Goal: Communication & Community: Participate in discussion

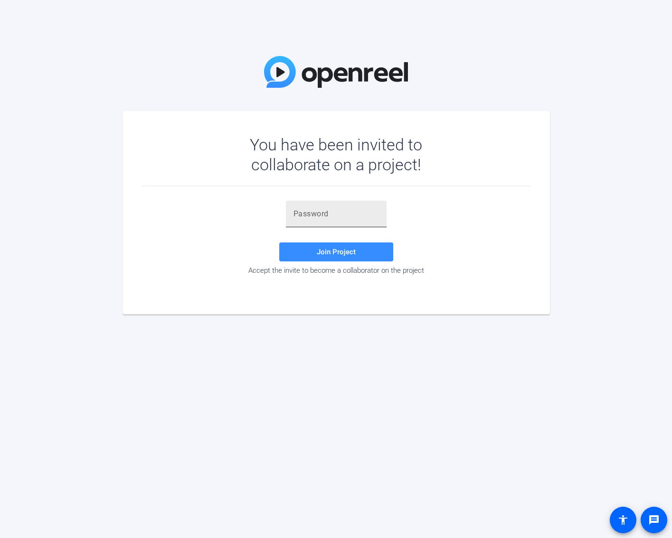
click at [336, 214] on input "text" at bounding box center [335, 213] width 85 height 11
paste input "M0LzmX"
type input "M0LzmX"
click at [313, 250] on span at bounding box center [336, 252] width 114 height 23
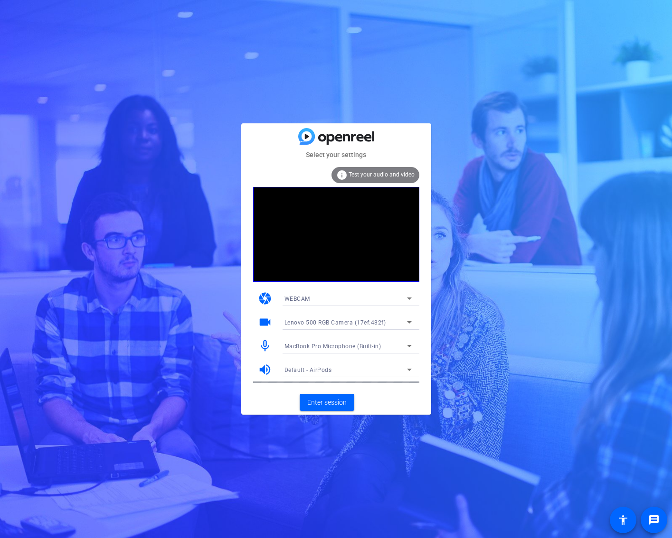
click at [320, 297] on div "WEBCAM" at bounding box center [345, 299] width 122 height 12
click at [220, 337] on div at bounding box center [336, 269] width 672 height 538
click at [316, 404] on span "Enter session" at bounding box center [326, 403] width 39 height 10
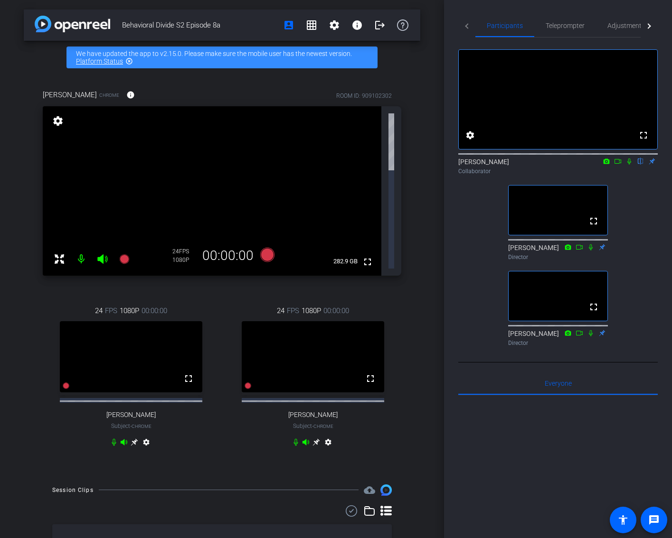
click at [631, 210] on div "fullscreen settings Ky Miller flip Collaborator fullscreen Jandle Johnson Direc…" at bounding box center [557, 194] width 199 height 313
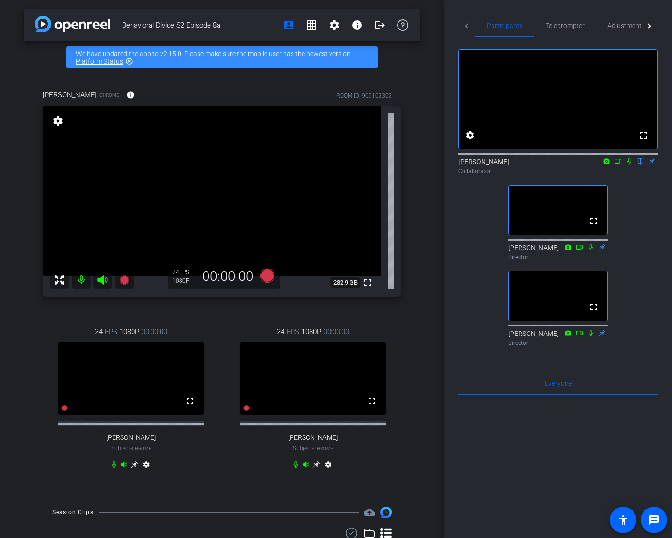
click at [630, 165] on icon at bounding box center [629, 161] width 8 height 7
click at [617, 165] on icon at bounding box center [618, 161] width 8 height 7
click at [424, 339] on div "Behavioral Divide S2 Episode 8a account_box grid_on settings info logout We hav…" at bounding box center [222, 269] width 444 height 538
click at [422, 324] on div "Behavioral Divide S2 Episode 8a account_box grid_on settings info logout We hav…" at bounding box center [222, 269] width 444 height 538
click at [630, 165] on icon at bounding box center [629, 161] width 8 height 7
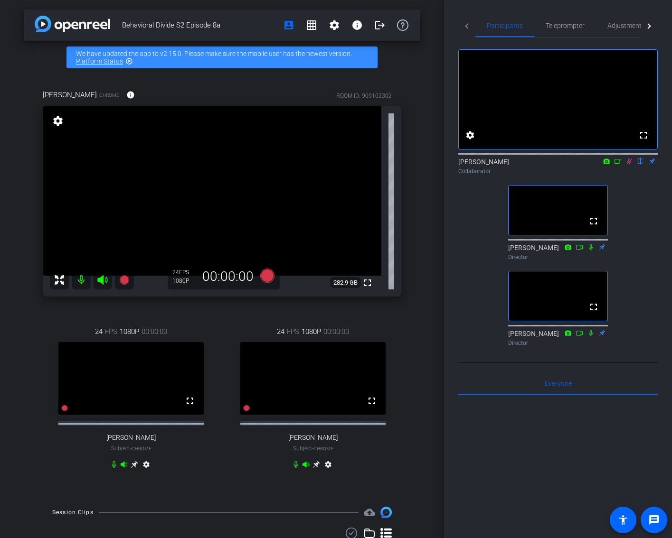
click at [619, 165] on icon at bounding box center [618, 161] width 8 height 7
click at [589, 251] on icon at bounding box center [591, 247] width 8 height 7
click at [634, 271] on div "No Video Ky Miller Collaborator fullscreen Jandle Johnson Director fullscreen A…" at bounding box center [557, 194] width 199 height 313
drag, startPoint x: 622, startPoint y: 31, endPoint x: 621, endPoint y: 25, distance: 5.8
click at [622, 31] on span "Adjustments" at bounding box center [626, 25] width 38 height 23
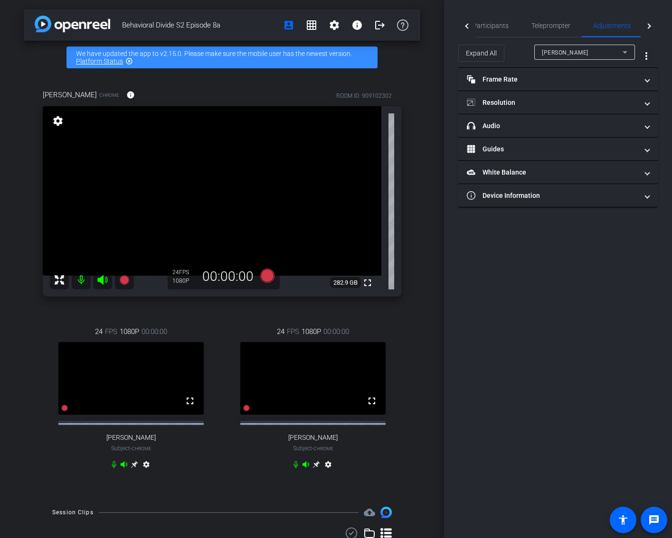
click at [613, 52] on div "[PERSON_NAME]" at bounding box center [582, 53] width 81 height 12
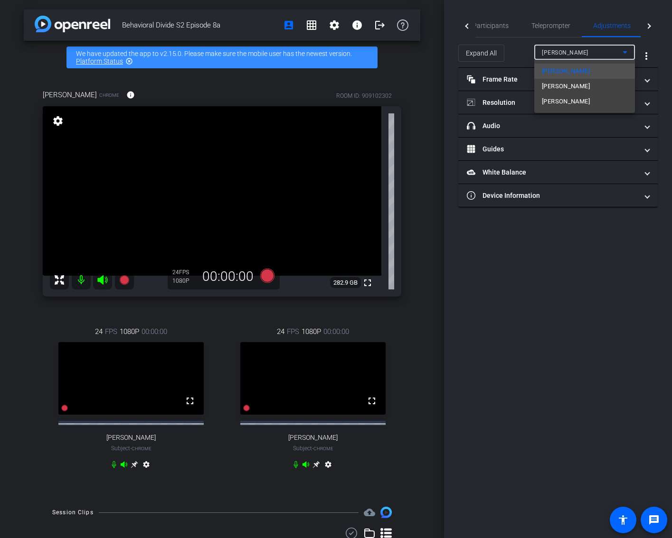
click at [613, 52] on div at bounding box center [336, 269] width 672 height 538
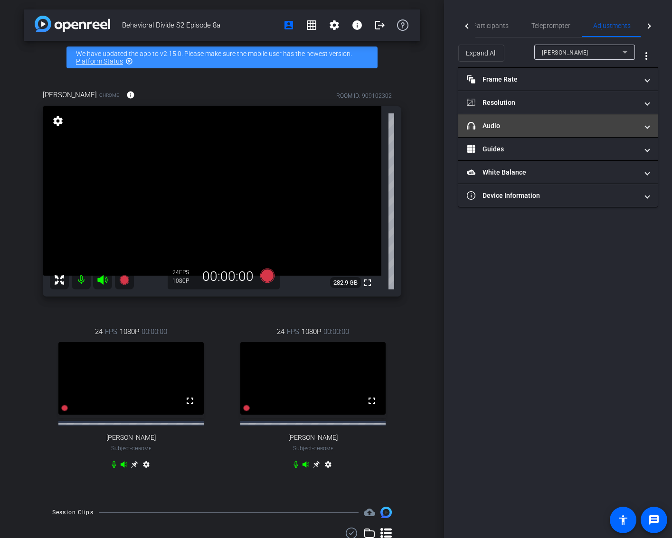
click at [492, 127] on mat-panel-title "headphone icon Audio" at bounding box center [552, 126] width 171 height 10
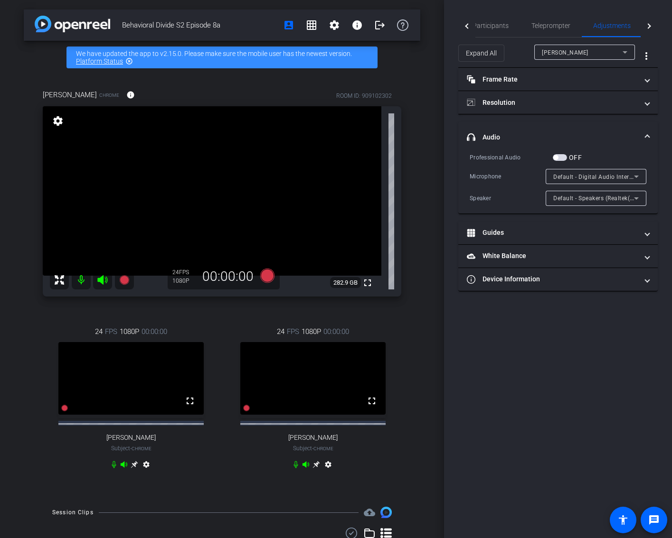
click at [613, 175] on span "Default - Digital Audio Interface (Cam Link 4K) (0fd9:0066)" at bounding box center [635, 177] width 164 height 8
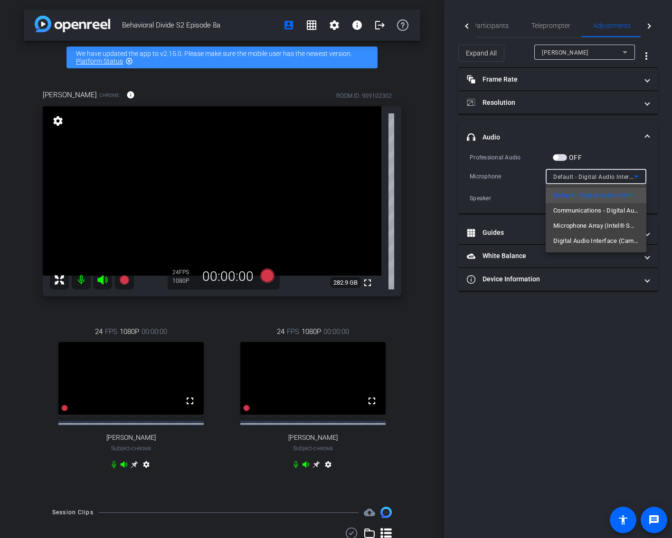
click at [584, 130] on div at bounding box center [336, 269] width 672 height 538
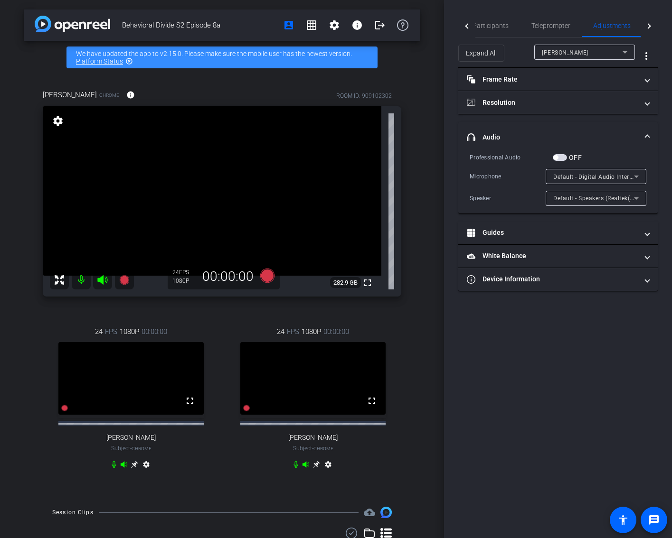
click at [598, 198] on span "Default - Speakers (Realtek(R) Audio)" at bounding box center [604, 198] width 103 height 8
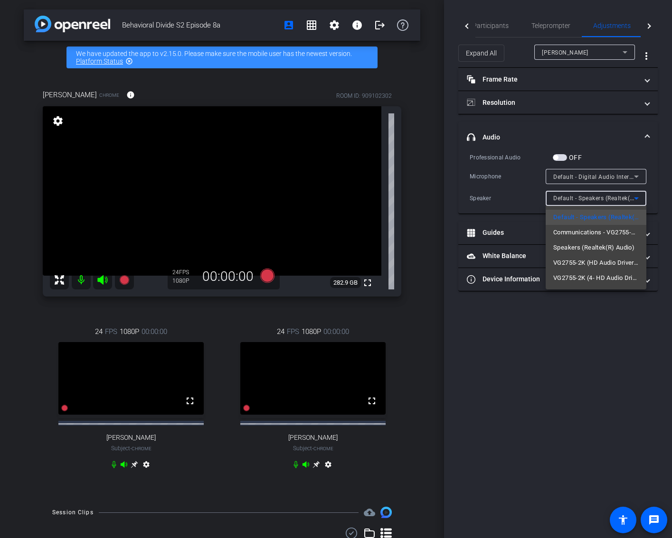
click at [609, 131] on div at bounding box center [336, 269] width 672 height 538
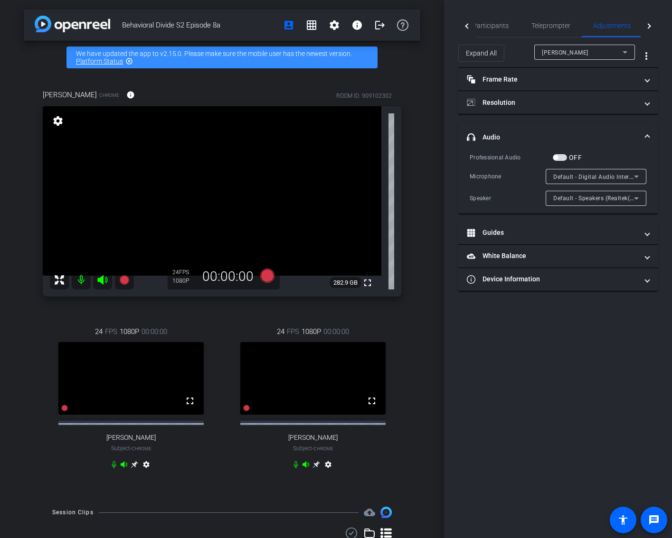
click at [572, 54] on span "[PERSON_NAME]" at bounding box center [565, 52] width 47 height 7
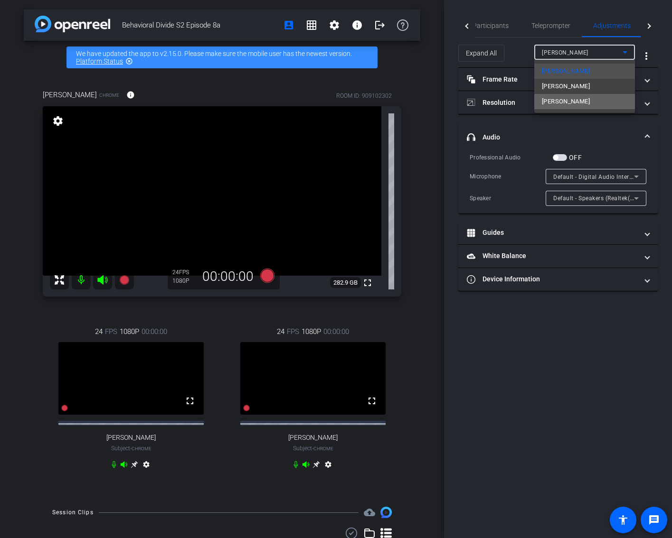
click at [567, 104] on span "[PERSON_NAME]" at bounding box center [566, 101] width 48 height 11
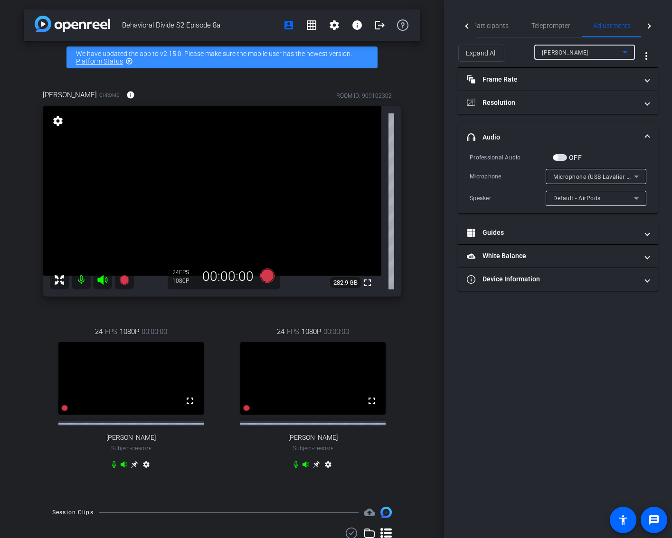
click at [611, 175] on span "Microphone (USB Lavalier Microphone) (31b2:0011)" at bounding box center [625, 177] width 144 height 8
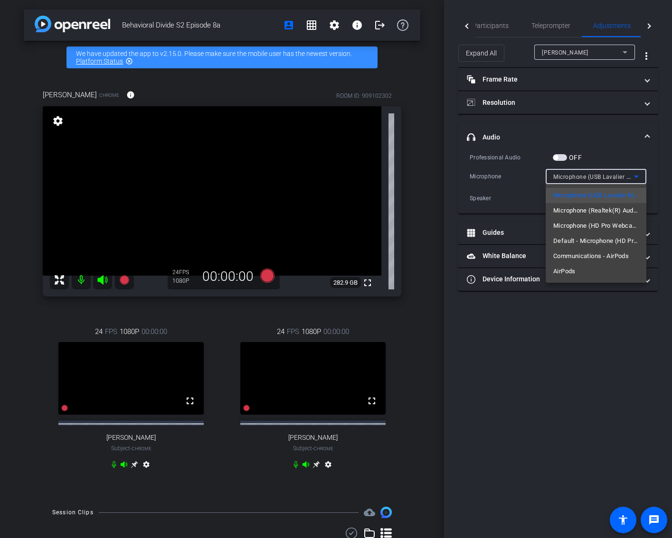
click at [609, 141] on div at bounding box center [336, 269] width 672 height 538
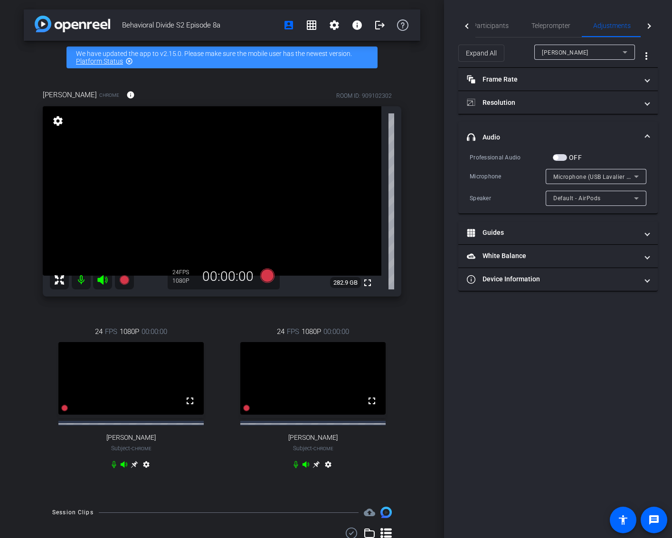
click at [602, 198] on div "Default - AirPods" at bounding box center [593, 198] width 81 height 12
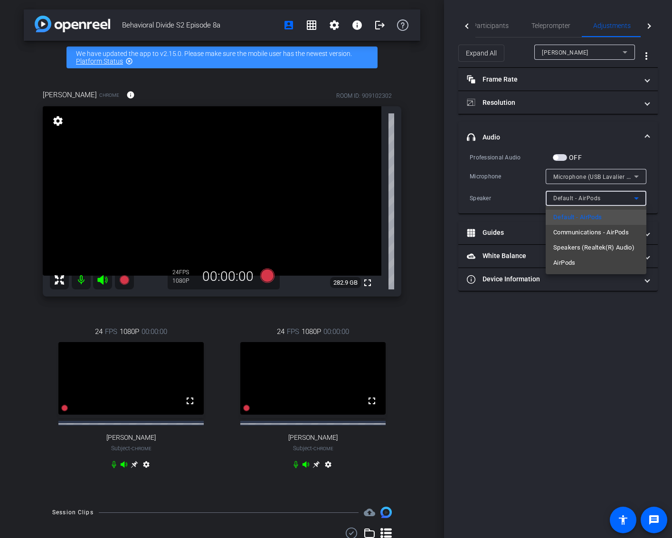
click at [603, 139] on div at bounding box center [336, 269] width 672 height 538
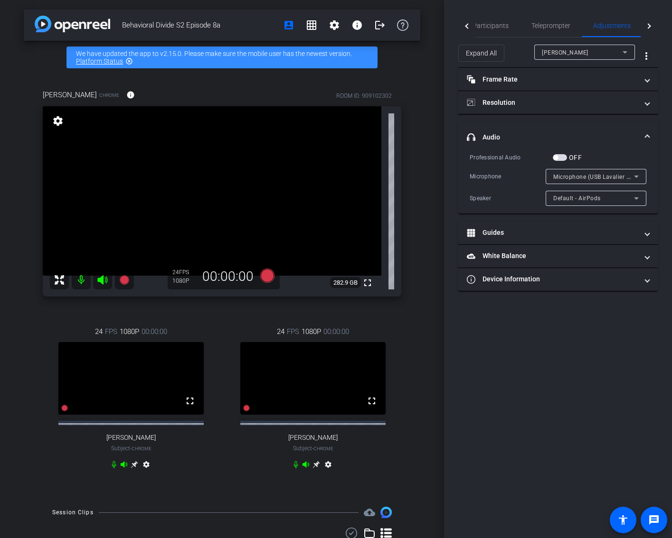
click at [588, 55] on span "[PERSON_NAME]" at bounding box center [565, 52] width 47 height 7
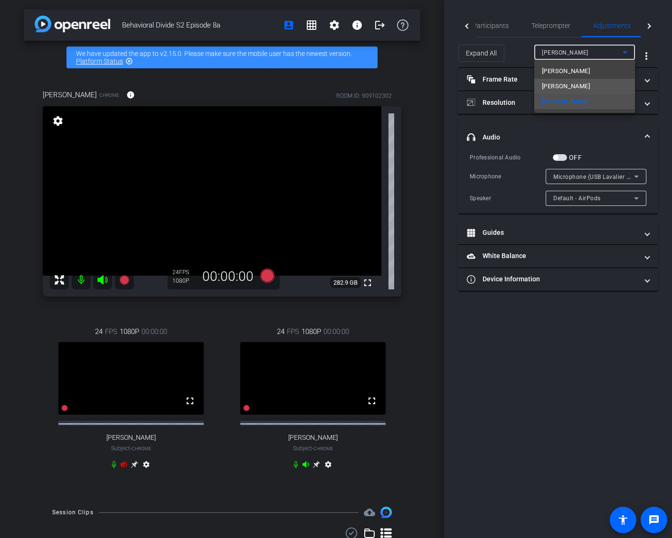
click at [583, 87] on mat-option "[PERSON_NAME]" at bounding box center [584, 86] width 101 height 15
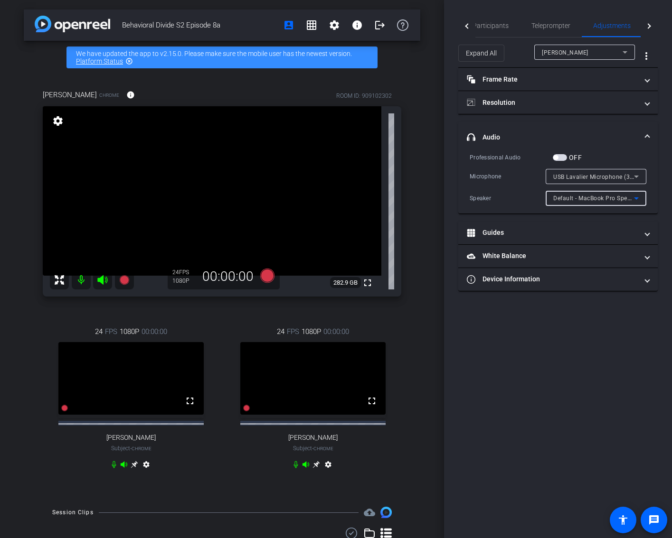
click at [607, 200] on span "Default - MacBook Pro Speakers (Built-in)" at bounding box center [610, 198] width 114 height 8
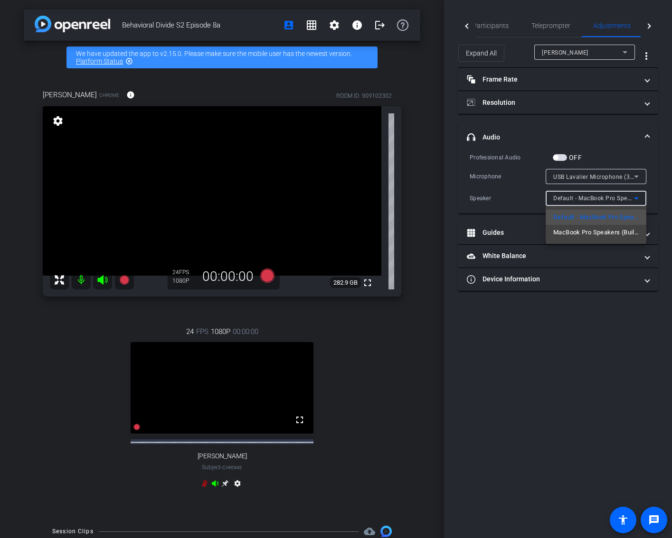
click at [606, 116] on div at bounding box center [336, 269] width 672 height 538
click at [436, 20] on div "Behavioral Divide S2 Episode 8a account_box grid_on settings info logout We hav…" at bounding box center [222, 269] width 444 height 538
click at [428, 28] on div "Behavioral Divide S2 Episode 8a account_box grid_on settings info logout We hav…" at bounding box center [222, 269] width 444 height 538
click at [462, 27] on div at bounding box center [466, 25] width 17 height 23
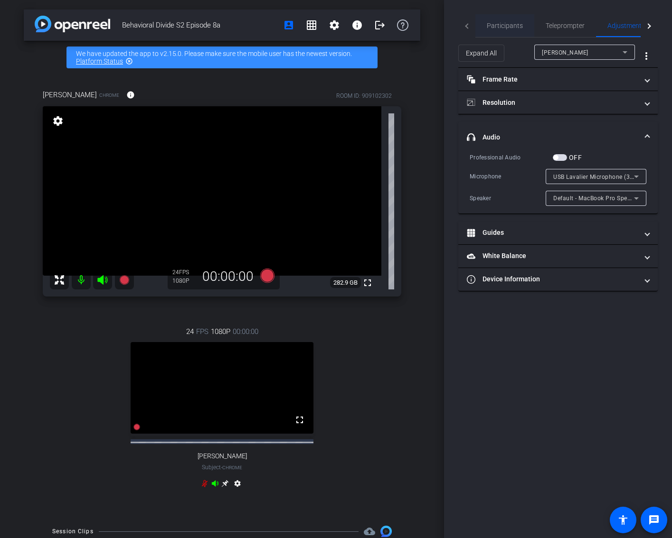
click at [504, 27] on span "Participants" at bounding box center [505, 25] width 36 height 7
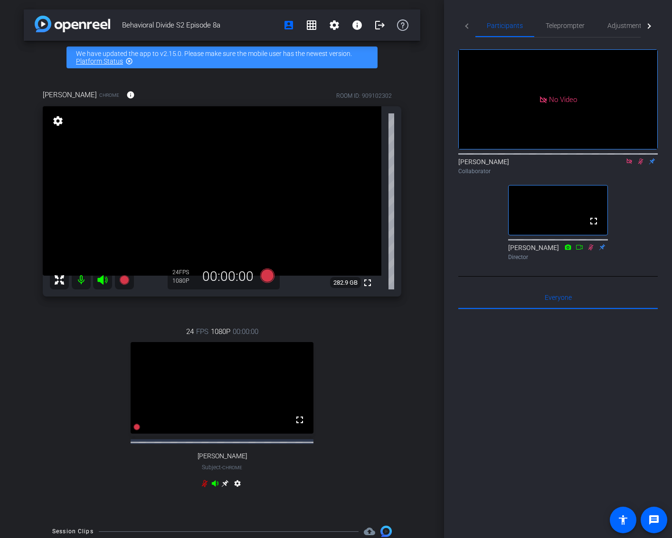
click at [654, 223] on div "No Video Ky Miller Collaborator fullscreen Jandle Johnson Director" at bounding box center [557, 151] width 199 height 227
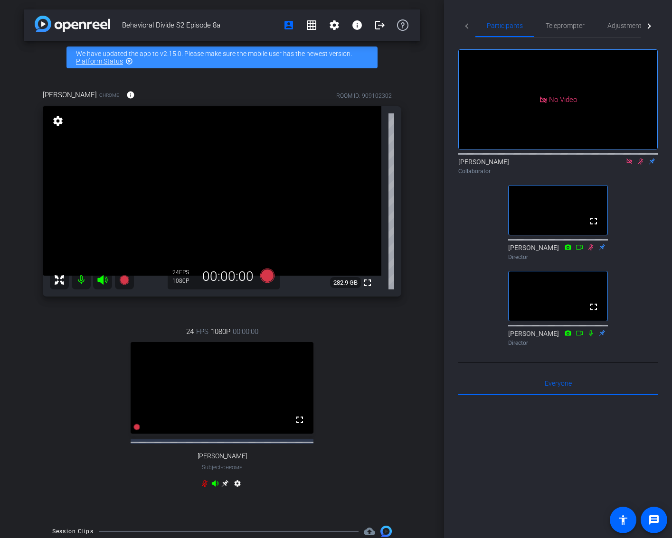
click at [640, 158] on icon at bounding box center [641, 161] width 8 height 7
click at [619, 25] on span "Adjustments" at bounding box center [626, 25] width 38 height 7
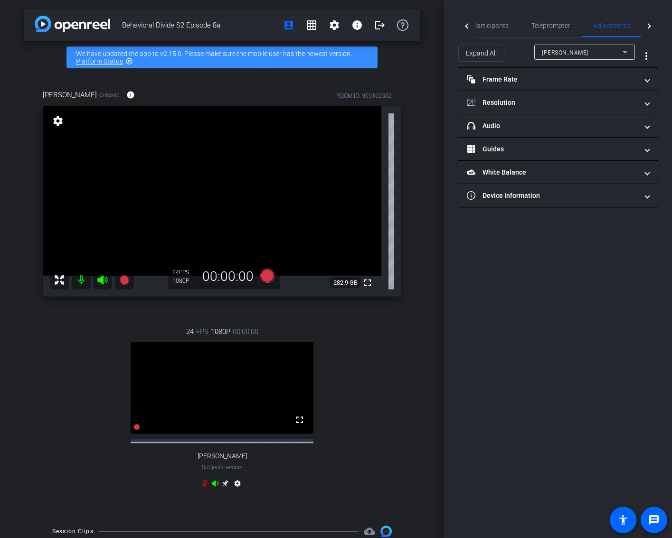
click at [615, 54] on div "[PERSON_NAME]" at bounding box center [582, 53] width 81 height 12
click at [605, 85] on mat-option "Ellen" at bounding box center [584, 86] width 101 height 15
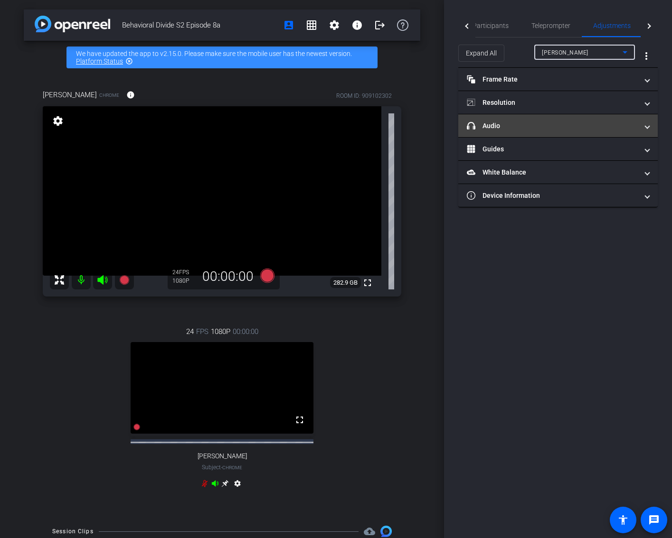
click at [565, 133] on mat-expansion-panel-header "headphone icon Audio" at bounding box center [557, 125] width 199 height 23
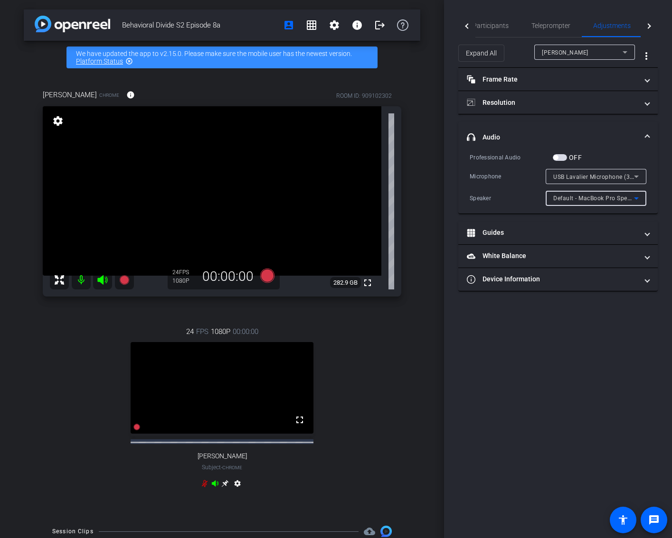
click at [611, 200] on span "Default - MacBook Pro Speakers (Built-in)" at bounding box center [610, 198] width 114 height 8
click at [499, 28] on div at bounding box center [336, 269] width 672 height 538
click at [499, 27] on span "Participants" at bounding box center [490, 25] width 36 height 7
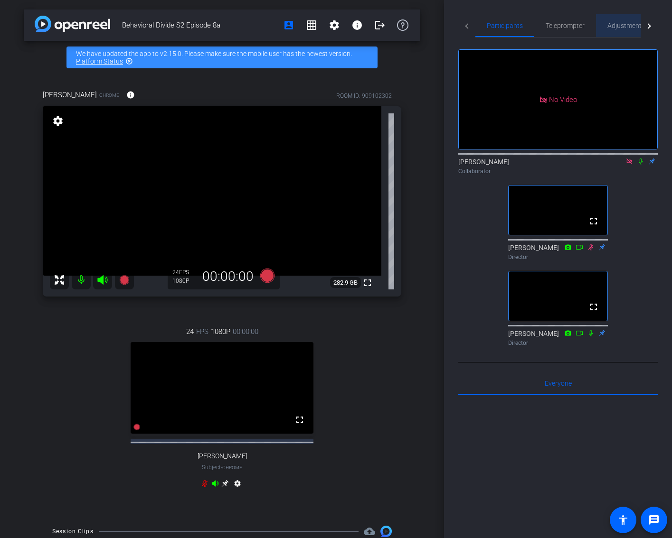
click at [628, 27] on span "Adjustments" at bounding box center [626, 25] width 38 height 7
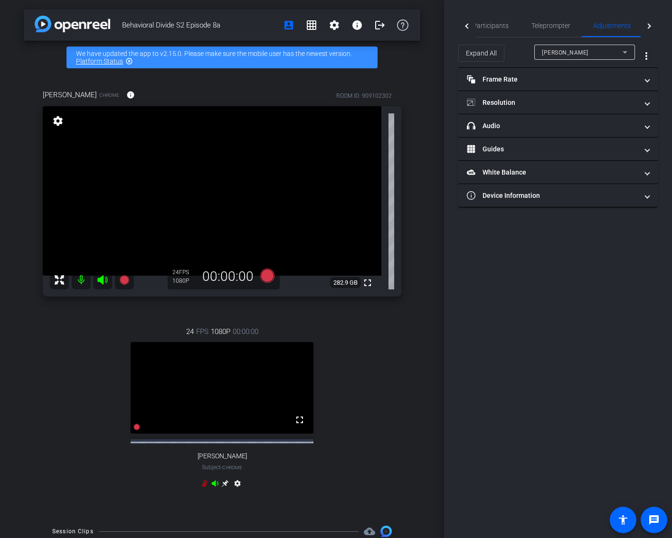
click at [612, 49] on div "Hal Hershfield" at bounding box center [582, 53] width 81 height 12
click at [604, 90] on mat-option "Ellen" at bounding box center [584, 86] width 101 height 15
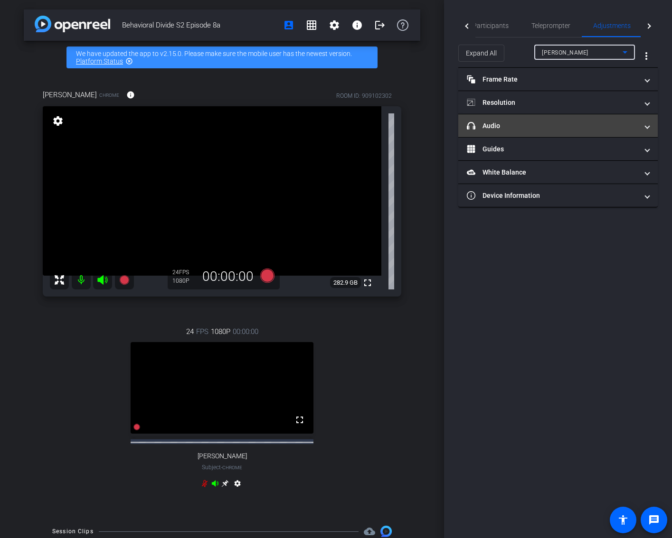
click at [581, 126] on mat-panel-title "headphone icon Audio" at bounding box center [552, 126] width 171 height 10
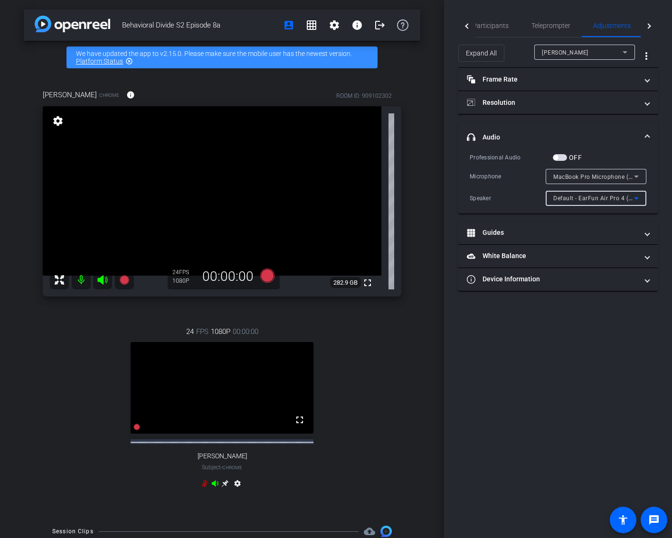
click at [618, 198] on span "Default - EarFun Air Pro 4 (Bluetooth)" at bounding box center [605, 198] width 104 height 8
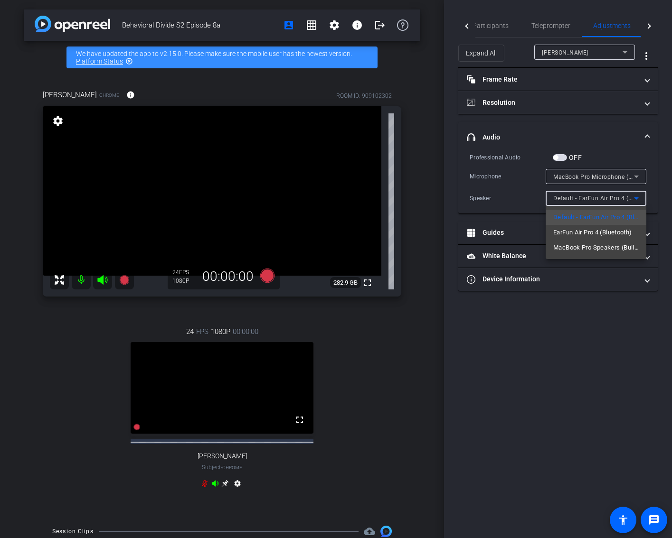
click at [490, 19] on div at bounding box center [336, 269] width 672 height 538
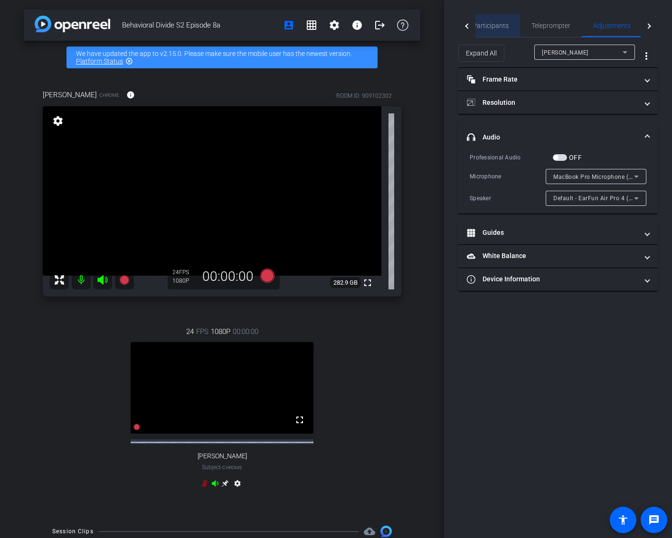
click at [492, 22] on span "Participants" at bounding box center [490, 25] width 36 height 7
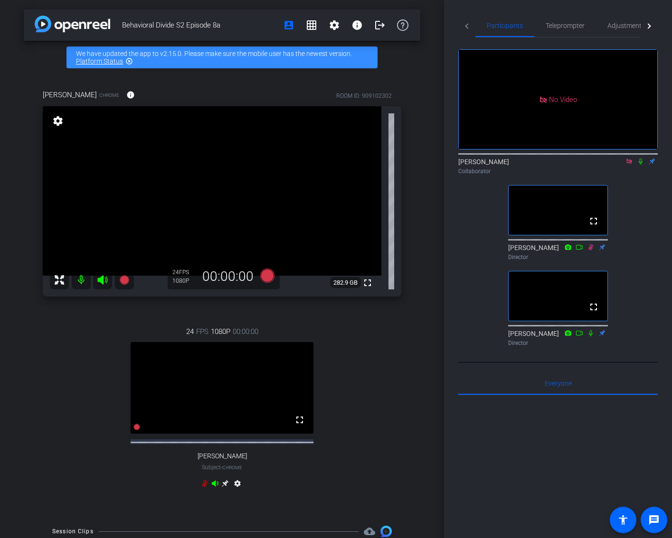
click at [640, 159] on icon at bounding box center [641, 162] width 4 height 6
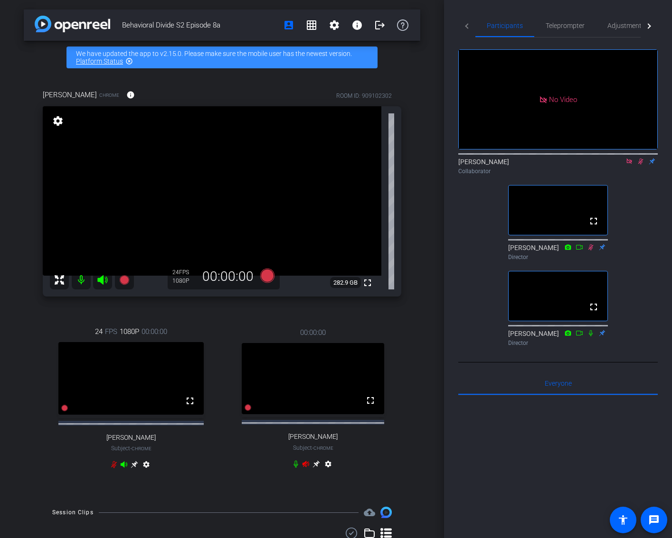
click at [638, 165] on icon at bounding box center [641, 161] width 8 height 7
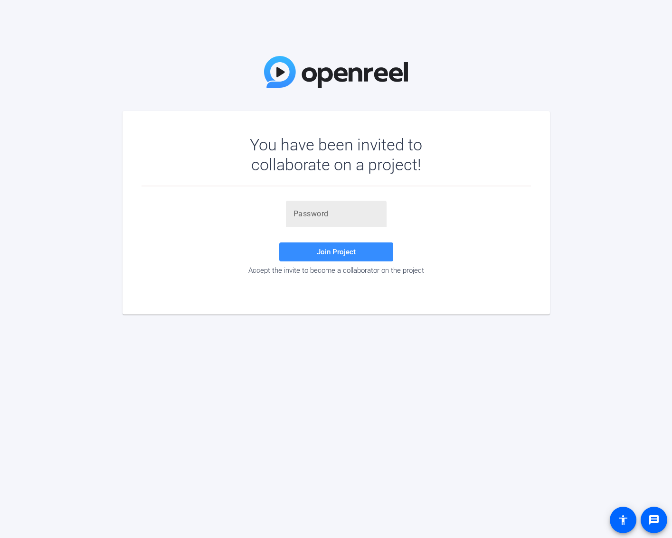
click at [334, 209] on input "text" at bounding box center [335, 213] width 85 height 11
paste input "M0LzmX"
type input "M0LzmX"
click at [305, 248] on span at bounding box center [336, 252] width 114 height 23
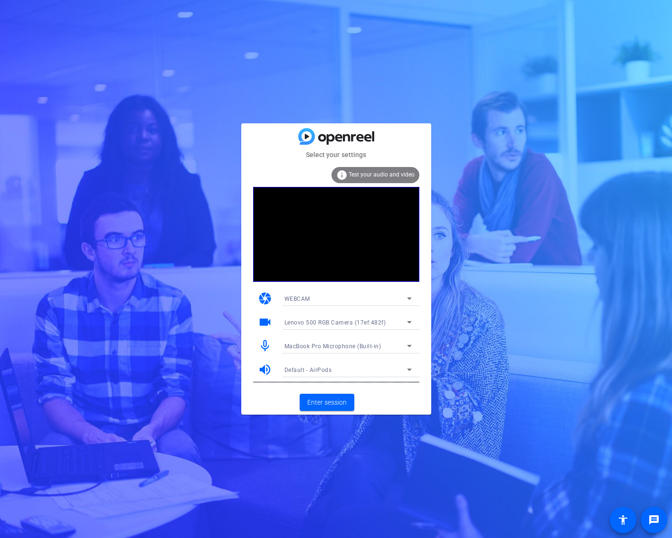
click at [339, 344] on span "MacBook Pro Microphone (Built-in)" at bounding box center [332, 346] width 97 height 7
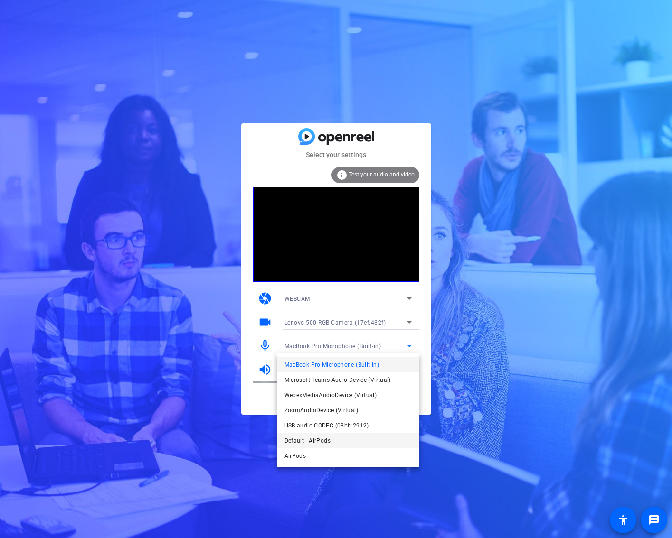
click at [307, 442] on span "Default - AirPods" at bounding box center [307, 440] width 46 height 11
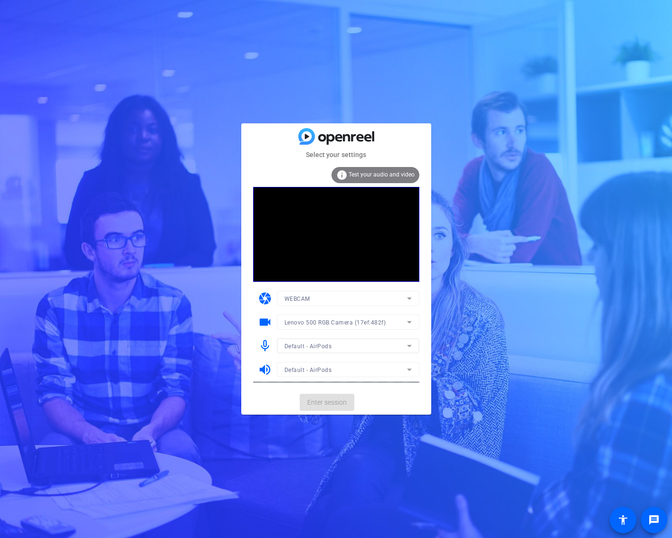
click at [334, 406] on mat-card-actions "Enter session" at bounding box center [336, 402] width 190 height 25
click at [370, 176] on span "Test your audio and video" at bounding box center [381, 174] width 66 height 7
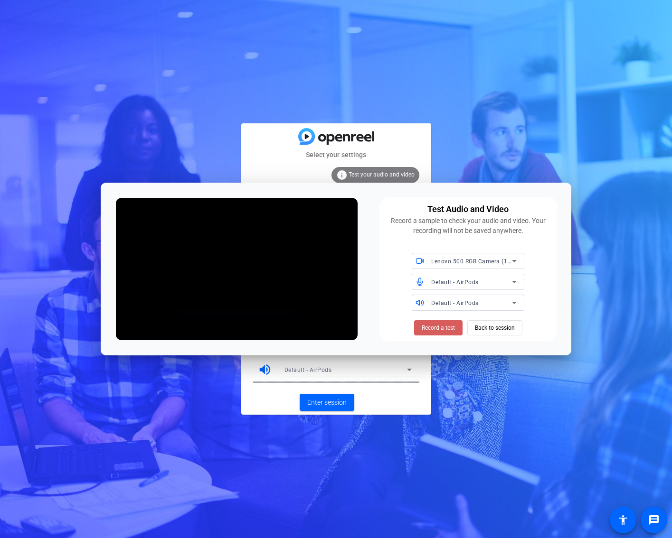
click at [440, 328] on span "Record a test" at bounding box center [438, 328] width 33 height 9
click at [440, 328] on span "Stop Testing (4s)" at bounding box center [437, 328] width 43 height 9
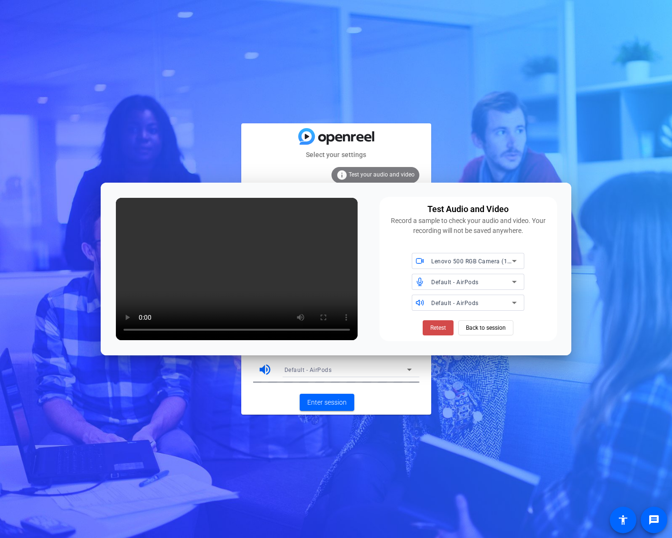
click at [432, 325] on span "Retest" at bounding box center [438, 328] width 16 height 9
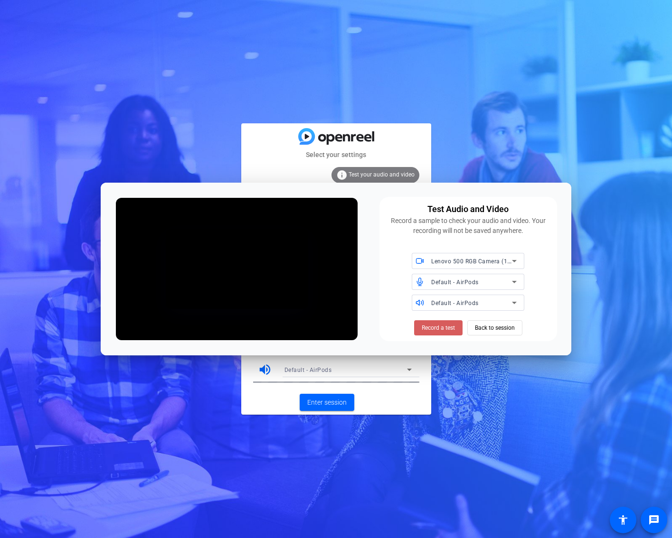
click at [434, 325] on span "Record a test" at bounding box center [438, 328] width 33 height 9
click at [434, 325] on span "Stop Testing (4s)" at bounding box center [437, 328] width 43 height 9
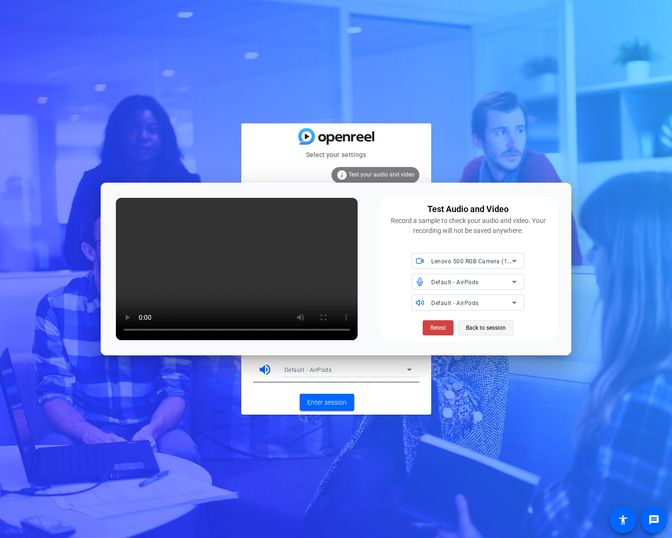
click at [481, 327] on span "Back to session" at bounding box center [486, 328] width 40 height 18
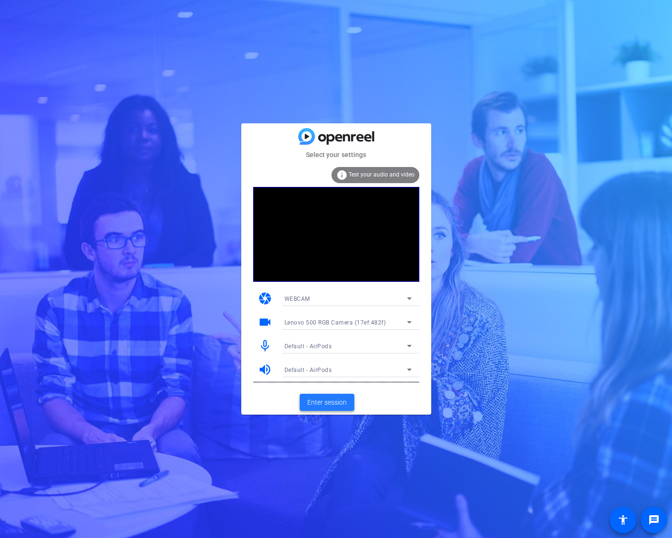
click at [323, 403] on span "Enter session" at bounding box center [326, 403] width 39 height 10
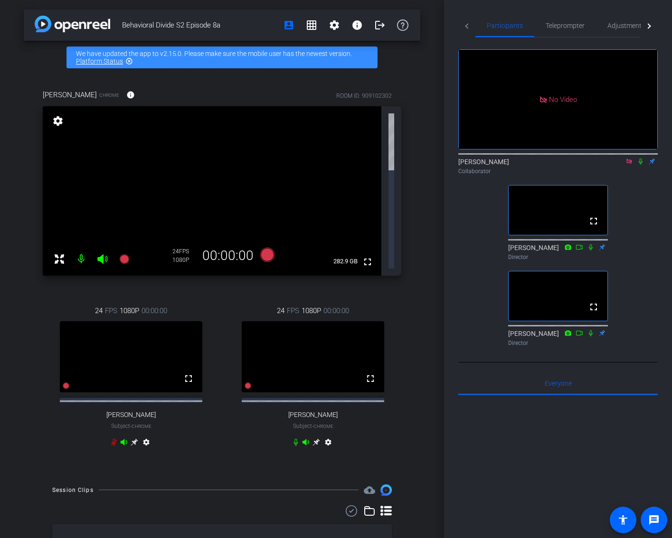
click at [618, 176] on div "Ky Miller Collaborator" at bounding box center [557, 166] width 199 height 19
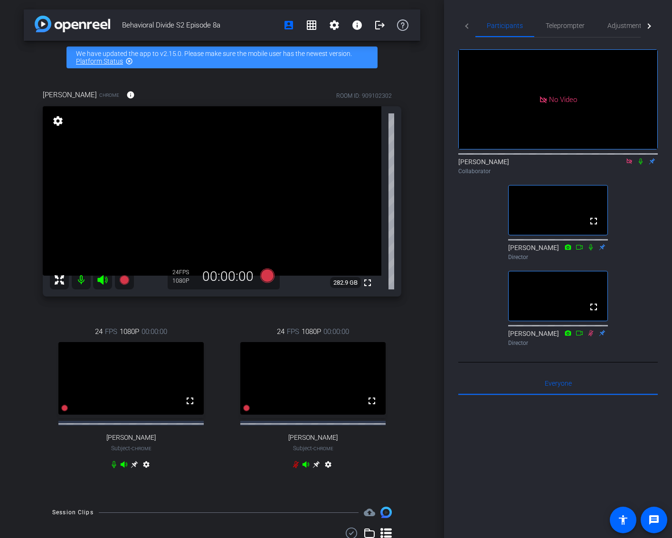
click at [630, 164] on icon at bounding box center [628, 161] width 5 height 5
click at [629, 165] on icon at bounding box center [629, 161] width 8 height 7
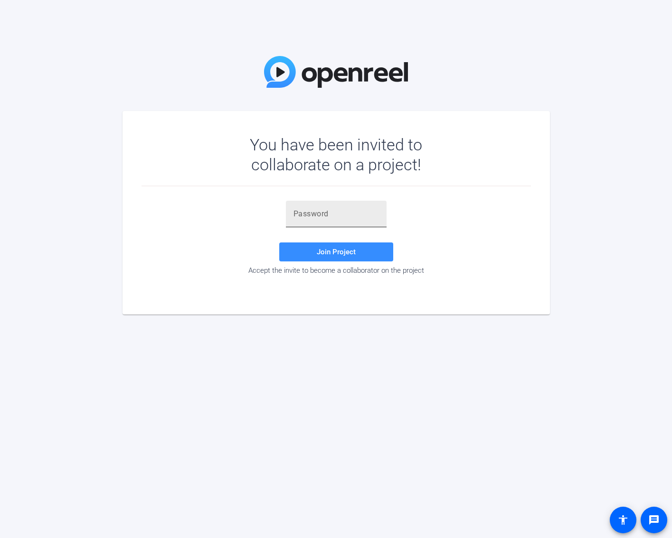
click at [323, 213] on input "text" at bounding box center [335, 213] width 85 height 11
paste input "M0LzmX"
type input "M0LzmX"
click at [315, 247] on span at bounding box center [336, 252] width 114 height 23
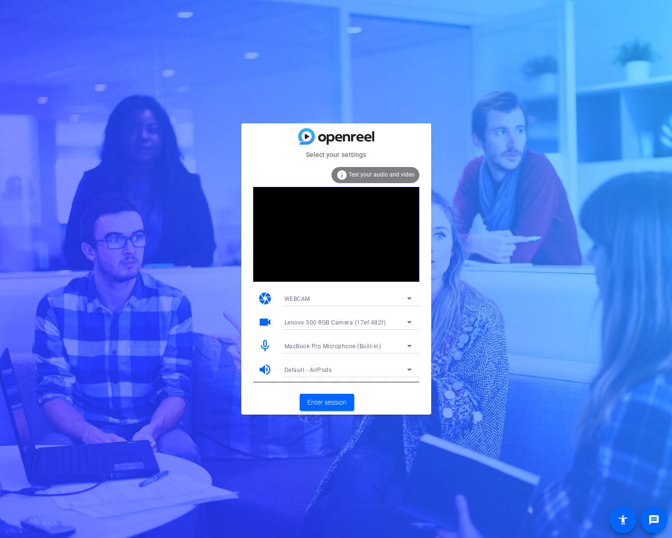
click at [367, 304] on div "WEBCAM" at bounding box center [345, 299] width 122 height 12
click at [351, 333] on mat-option "DESKTOP" at bounding box center [348, 332] width 142 height 15
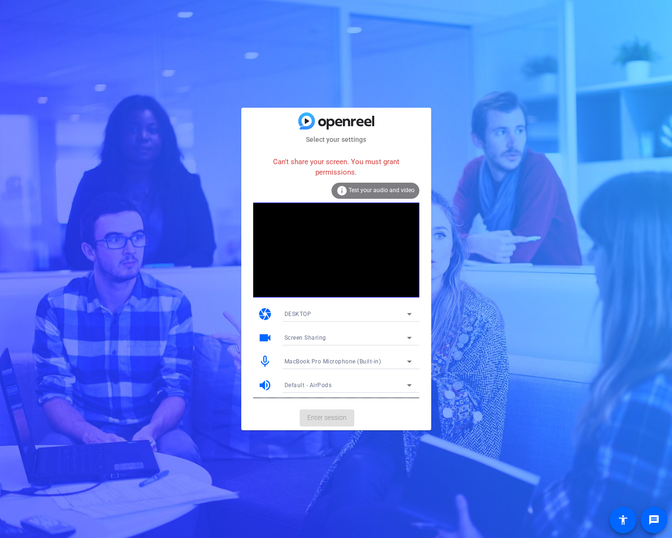
click at [326, 312] on div "DESKTOP" at bounding box center [345, 314] width 122 height 12
click at [322, 329] on mat-option "WEBCAM" at bounding box center [348, 333] width 142 height 15
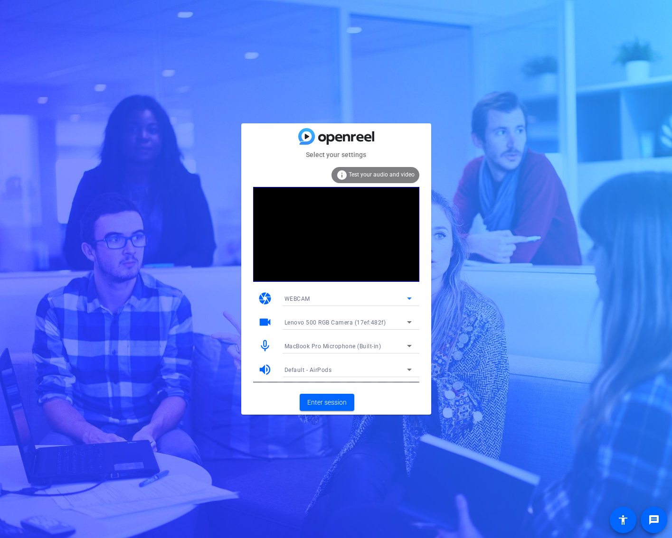
click at [388, 322] on div "Lenovo 500 RGB Camera (17ef:482f)" at bounding box center [345, 323] width 122 height 12
click at [390, 403] on div at bounding box center [336, 269] width 672 height 538
click at [336, 405] on span "Enter session" at bounding box center [326, 403] width 39 height 10
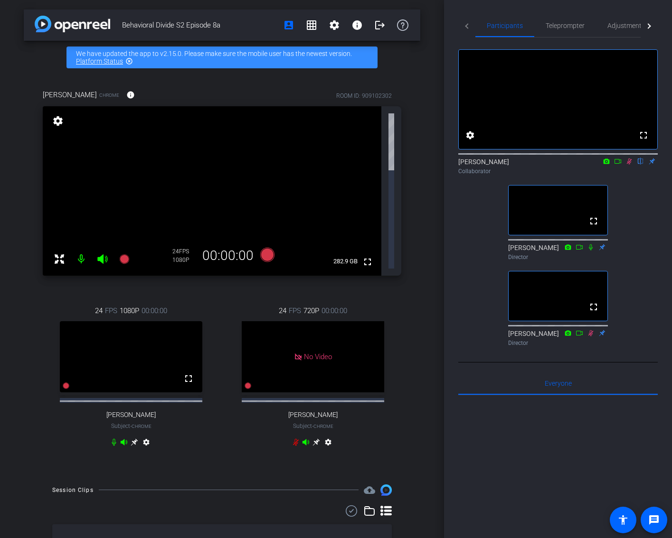
click at [628, 165] on icon at bounding box center [629, 162] width 5 height 6
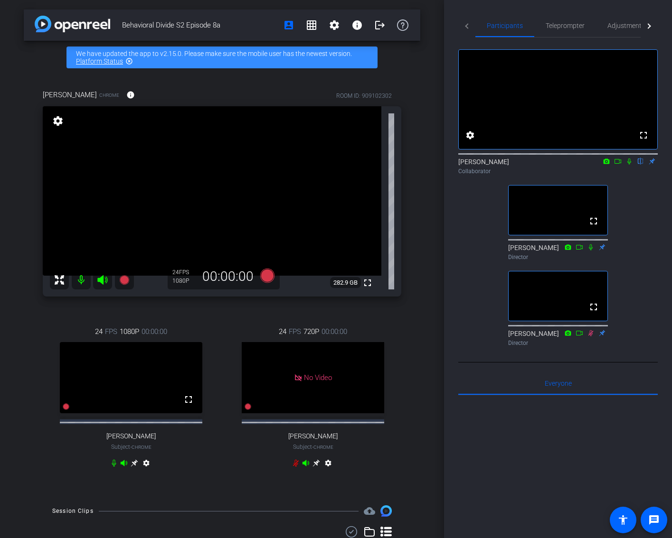
click at [628, 165] on icon at bounding box center [629, 161] width 8 height 7
click at [614, 165] on icon at bounding box center [618, 161] width 8 height 7
click at [624, 28] on span "Adjustments" at bounding box center [626, 25] width 38 height 7
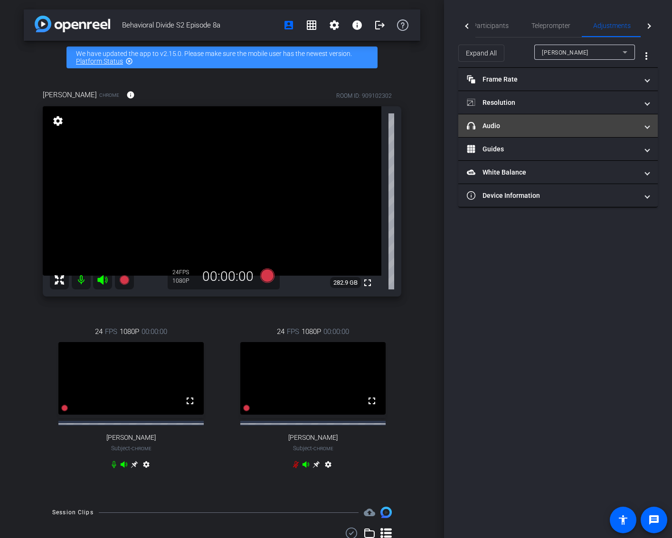
click at [518, 127] on mat-panel-title "headphone icon Audio" at bounding box center [552, 126] width 171 height 10
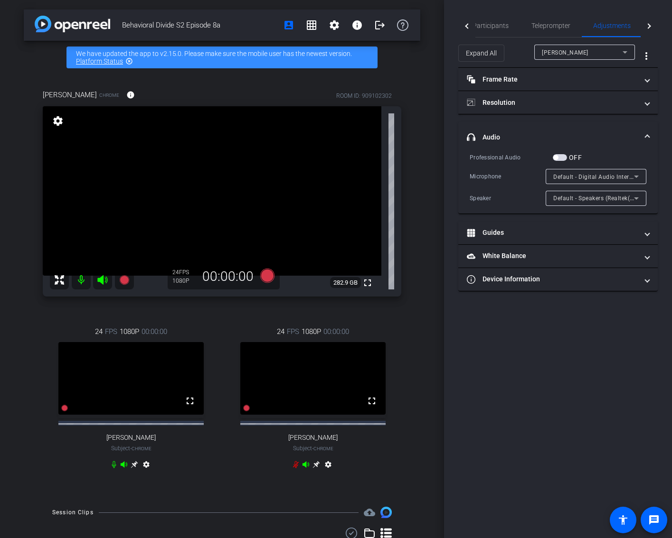
click at [598, 51] on div "[PERSON_NAME]" at bounding box center [582, 53] width 81 height 12
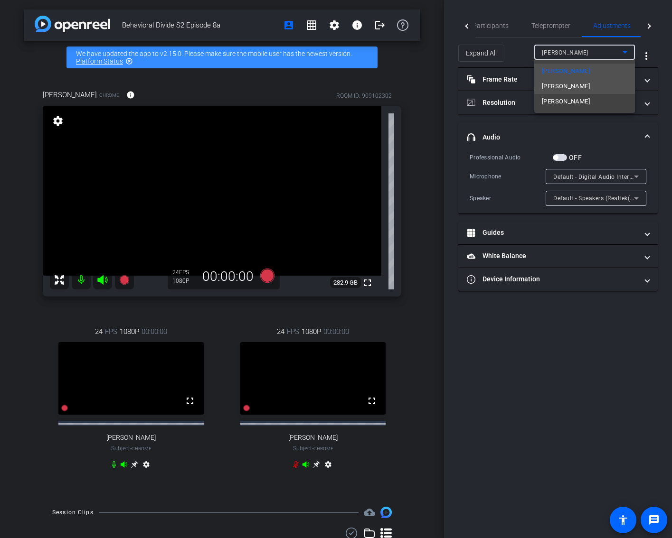
click at [594, 80] on mat-option "[PERSON_NAME]" at bounding box center [584, 86] width 101 height 15
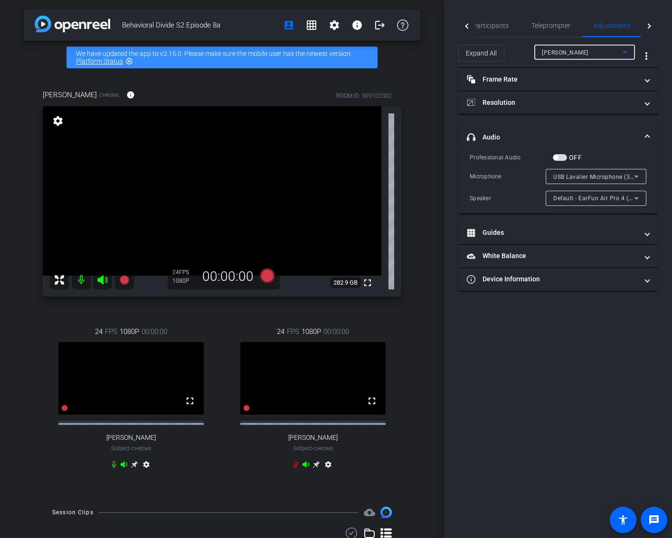
click at [593, 51] on div "[PERSON_NAME]" at bounding box center [582, 53] width 81 height 12
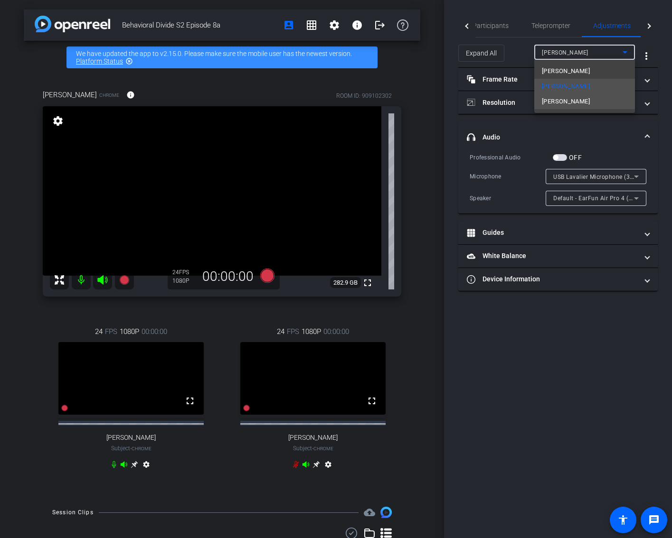
click at [584, 99] on span "[PERSON_NAME]" at bounding box center [566, 101] width 48 height 11
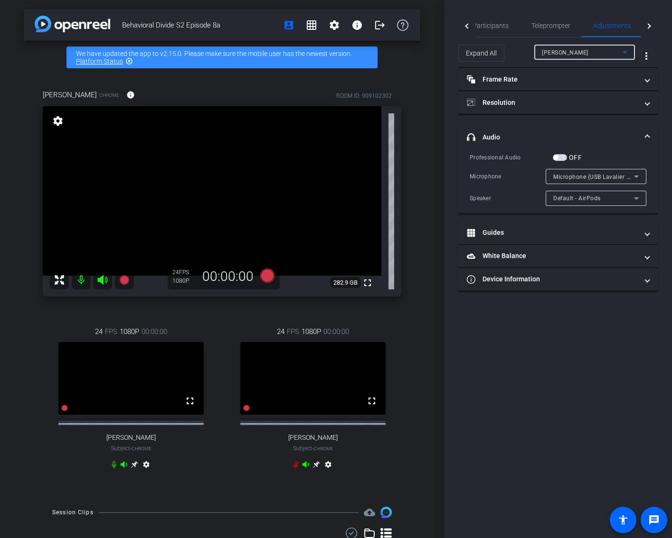
click at [636, 177] on icon at bounding box center [636, 177] width 5 height 2
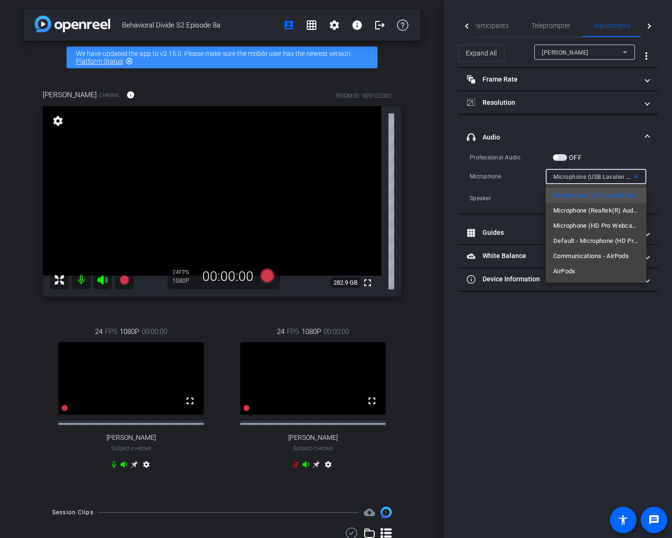
click at [601, 180] on div at bounding box center [336, 269] width 672 height 538
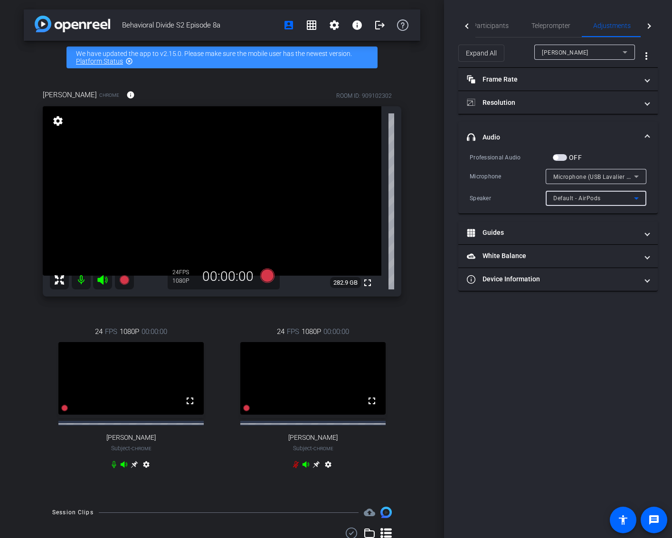
click at [600, 198] on div "Default - AirPods" at bounding box center [593, 198] width 81 height 12
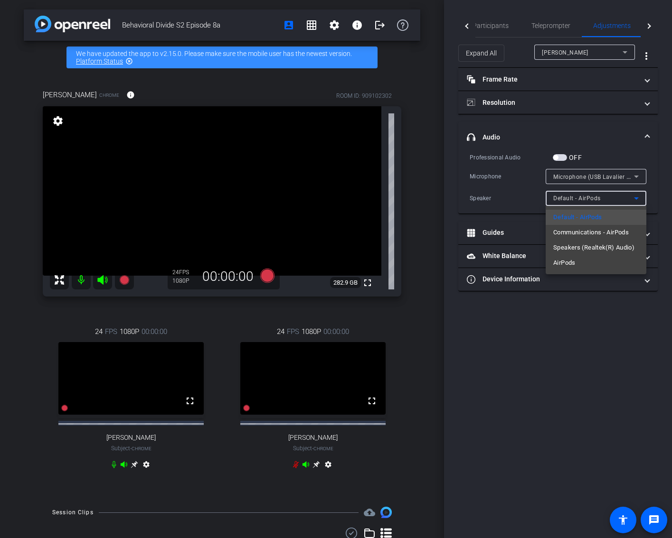
click at [606, 59] on div at bounding box center [336, 269] width 672 height 538
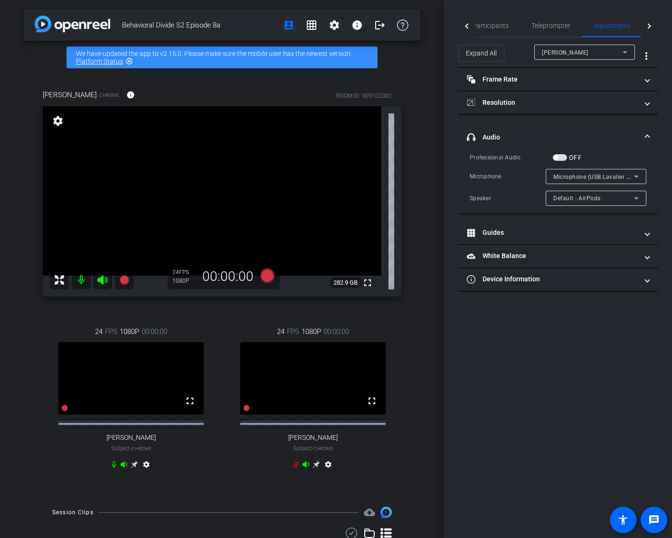
click at [612, 49] on div "[PERSON_NAME]" at bounding box center [582, 53] width 81 height 12
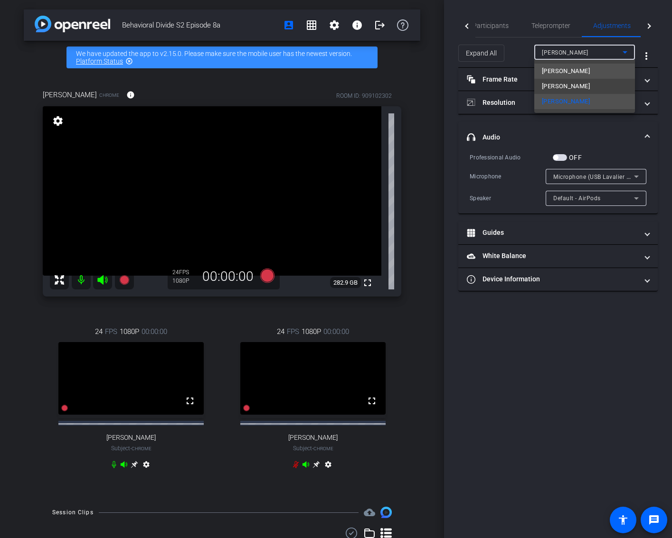
click at [604, 75] on mat-option "[PERSON_NAME]" at bounding box center [584, 71] width 101 height 15
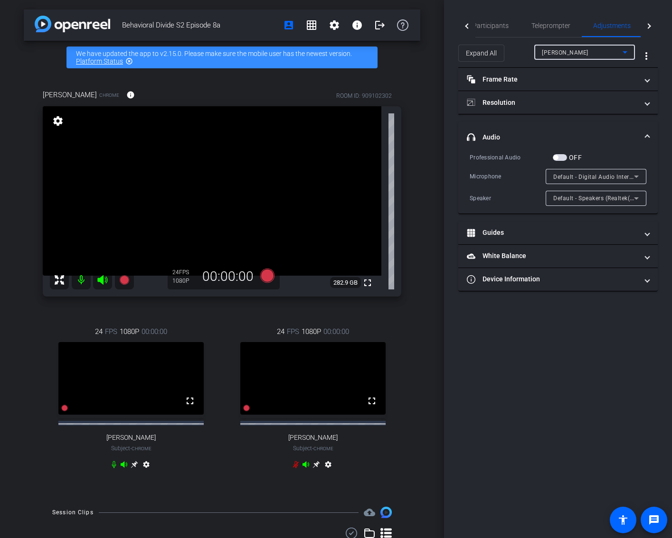
click at [624, 171] on div "Default - Digital Audio Interface (Cam Link 4K) (0fd9:0066)" at bounding box center [593, 177] width 81 height 12
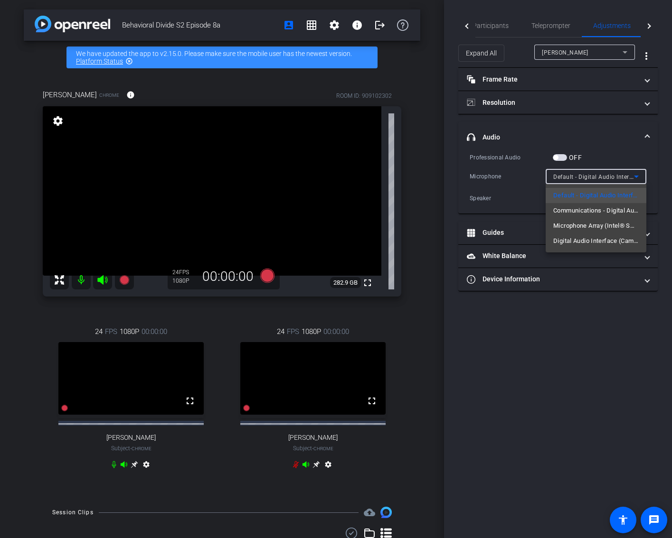
click at [627, 150] on div at bounding box center [336, 269] width 672 height 538
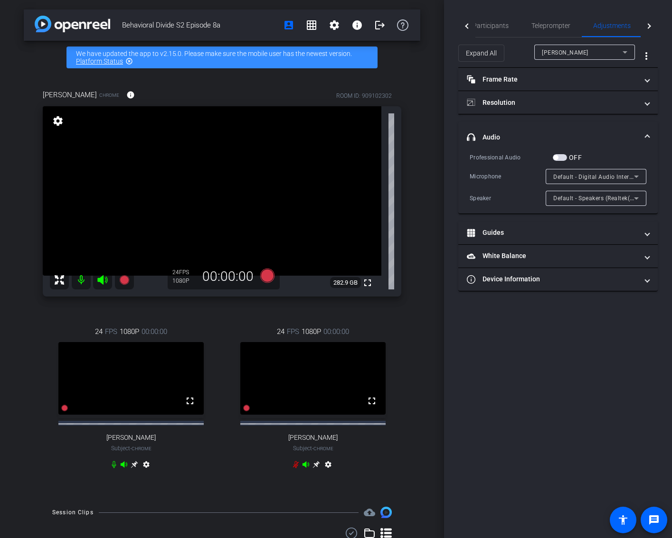
click at [628, 198] on span "Default - Speakers (Realtek(R) Audio)" at bounding box center [604, 198] width 103 height 8
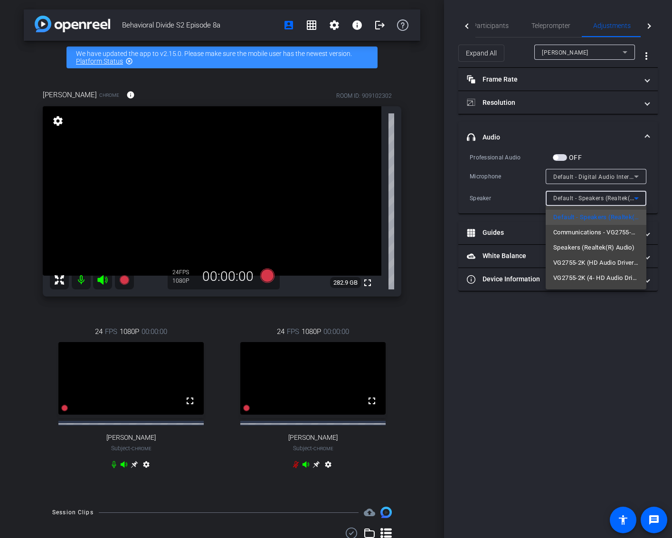
click at [594, 49] on div at bounding box center [336, 269] width 672 height 538
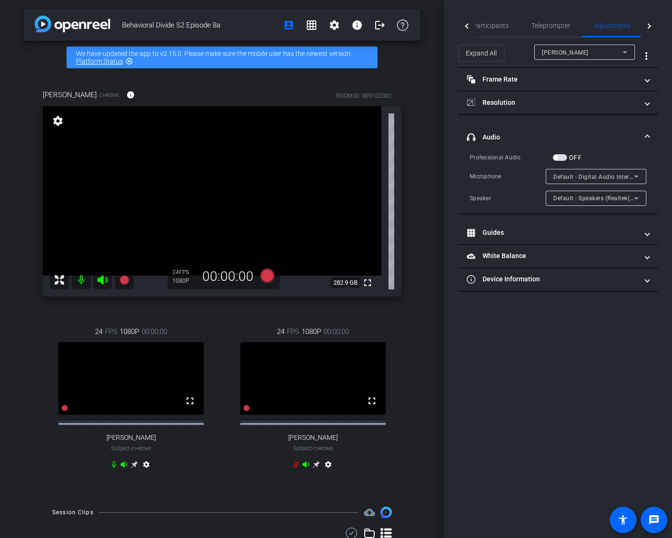
click at [595, 55] on div "[PERSON_NAME]" at bounding box center [582, 53] width 81 height 12
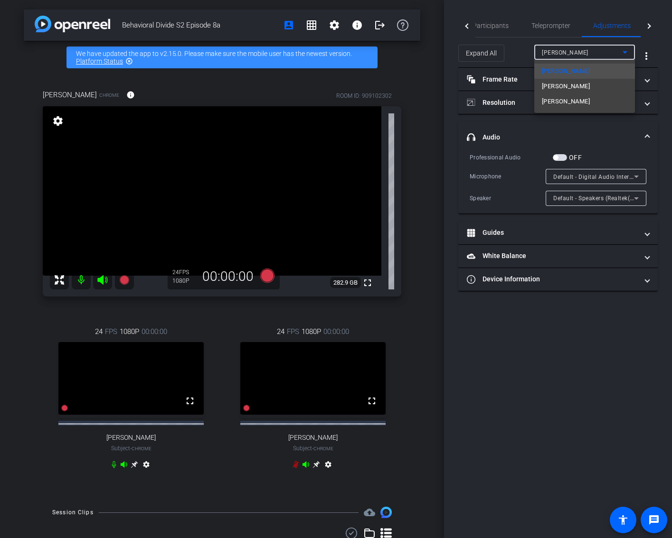
click at [590, 90] on mat-option "[PERSON_NAME]" at bounding box center [584, 86] width 101 height 15
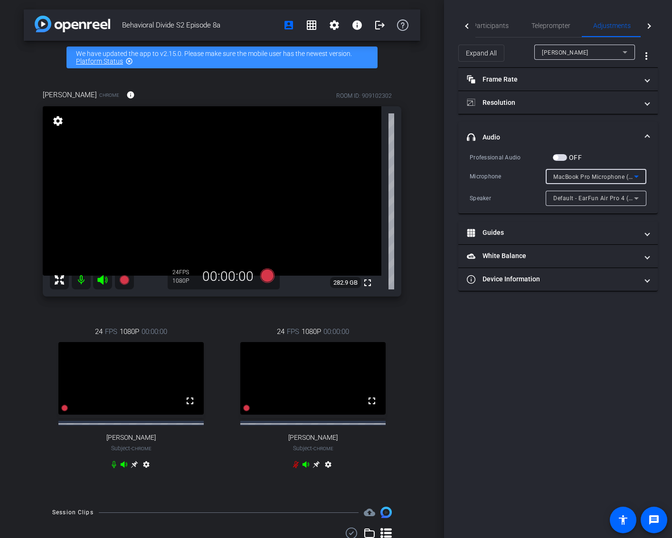
click at [621, 175] on span "MacBook Pro Microphone (Built-in)" at bounding box center [601, 177] width 97 height 8
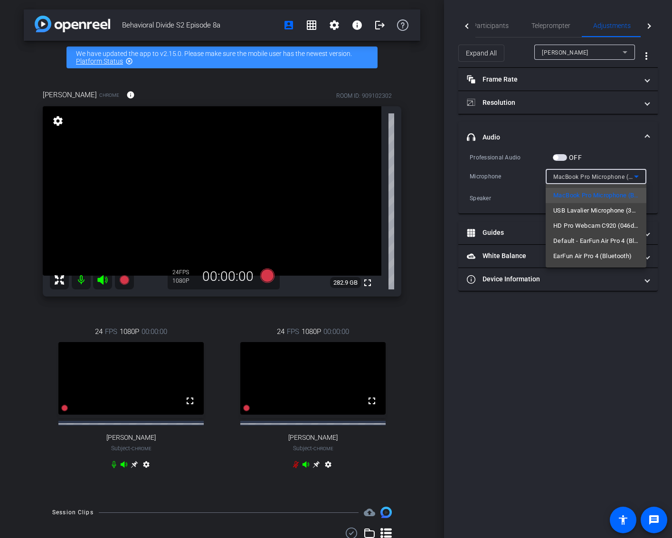
click at [503, 350] on div at bounding box center [336, 269] width 672 height 538
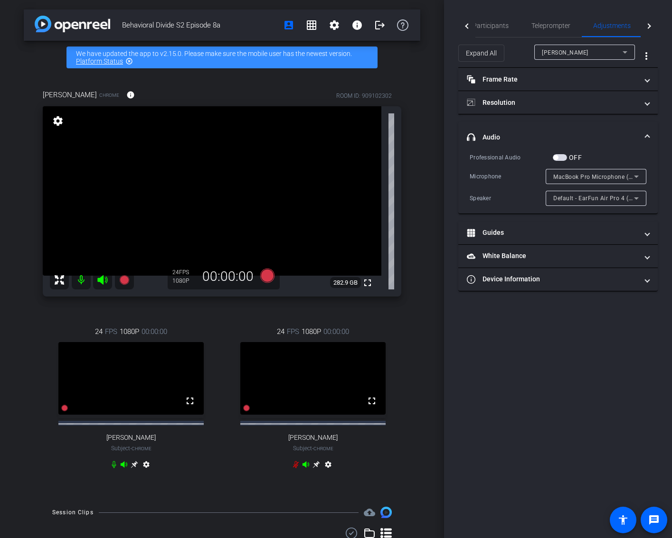
click at [538, 341] on div "Participants Teleprompter Adjustments Live Ky Miller Collaborator Jandle Johnso…" at bounding box center [558, 269] width 228 height 538
click at [467, 26] on div at bounding box center [467, 25] width 5 height 5
click at [439, 36] on div "Behavioral Divide S2 Episode 8a account_box grid_on settings info logout We hav…" at bounding box center [222, 269] width 444 height 538
click at [510, 28] on span "Participants" at bounding box center [505, 25] width 36 height 7
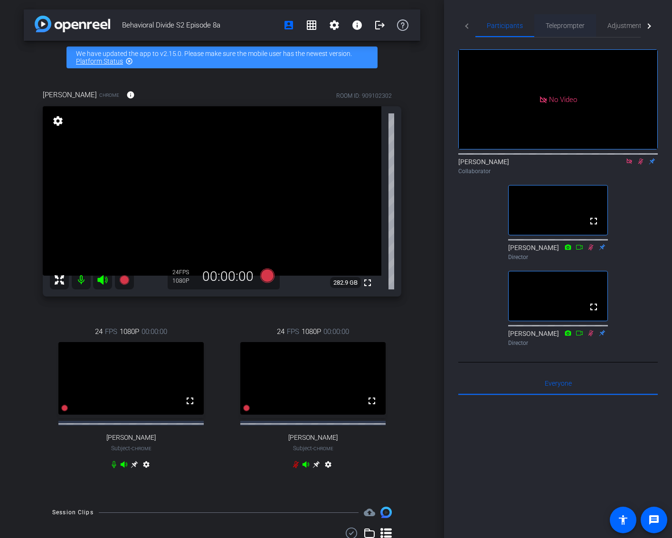
click at [568, 23] on span "Teleprompter" at bounding box center [565, 25] width 39 height 7
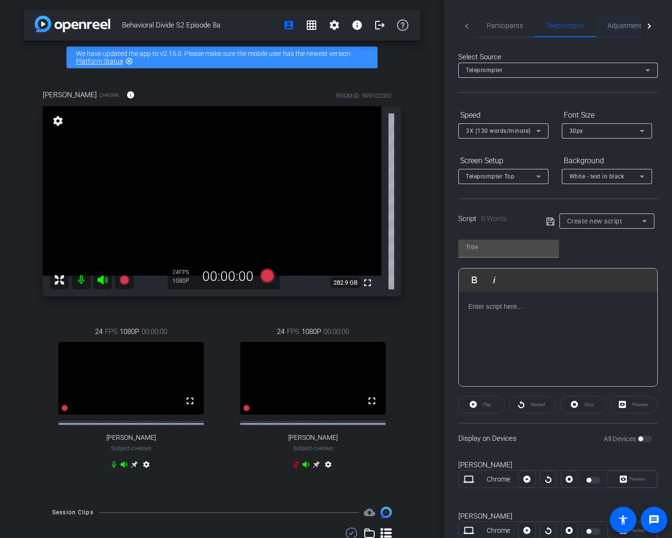
click at [628, 25] on span "Adjustments" at bounding box center [626, 25] width 38 height 7
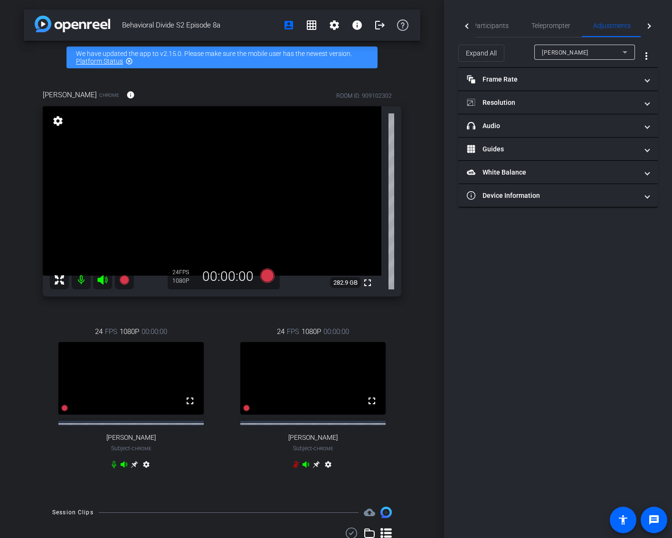
click at [606, 57] on div "[PERSON_NAME]" at bounding box center [582, 53] width 81 height 12
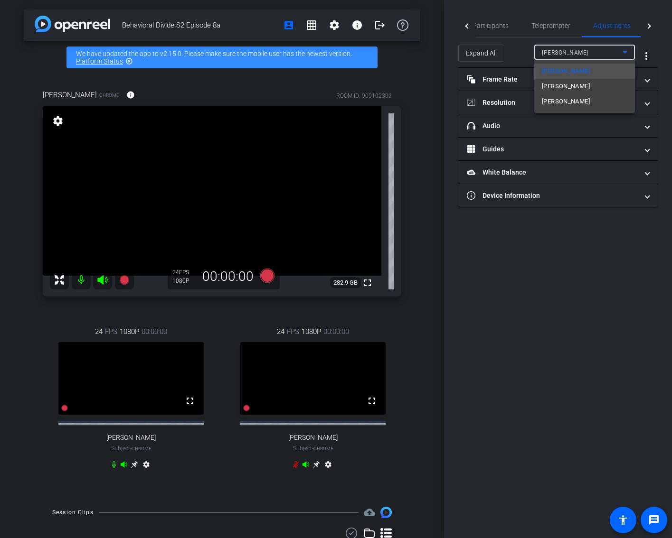
click at [600, 84] on mat-option "[PERSON_NAME]" at bounding box center [584, 86] width 101 height 15
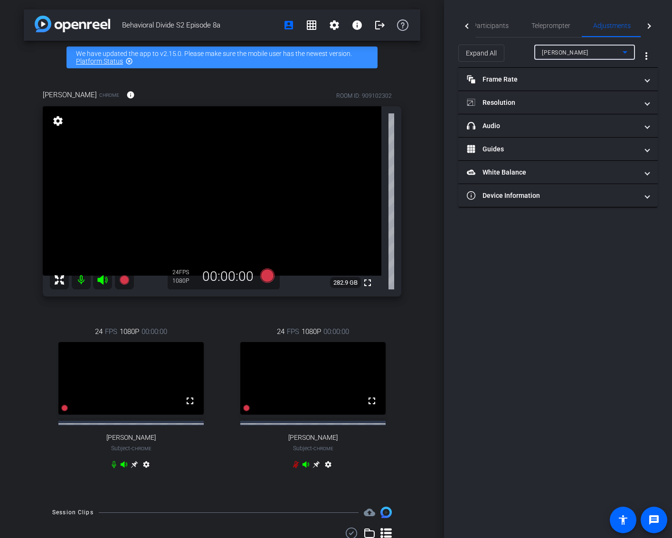
click at [602, 50] on div "[PERSON_NAME]" at bounding box center [582, 53] width 81 height 12
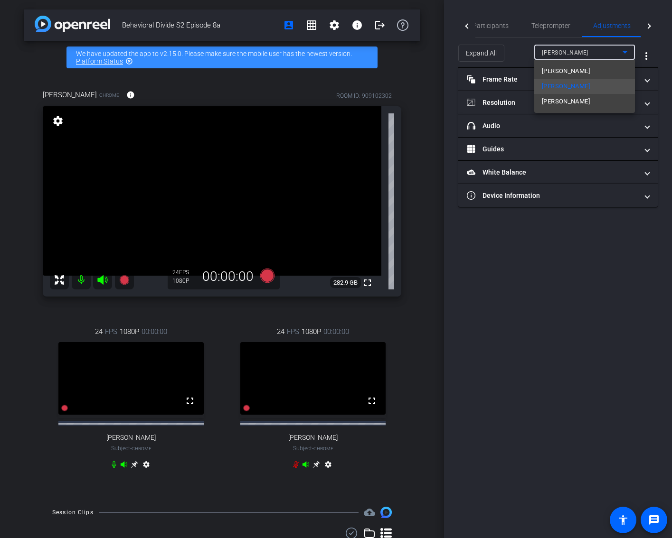
drag, startPoint x: 544, startPoint y: 233, endPoint x: 558, endPoint y: 225, distance: 17.0
click at [545, 233] on div at bounding box center [336, 269] width 672 height 538
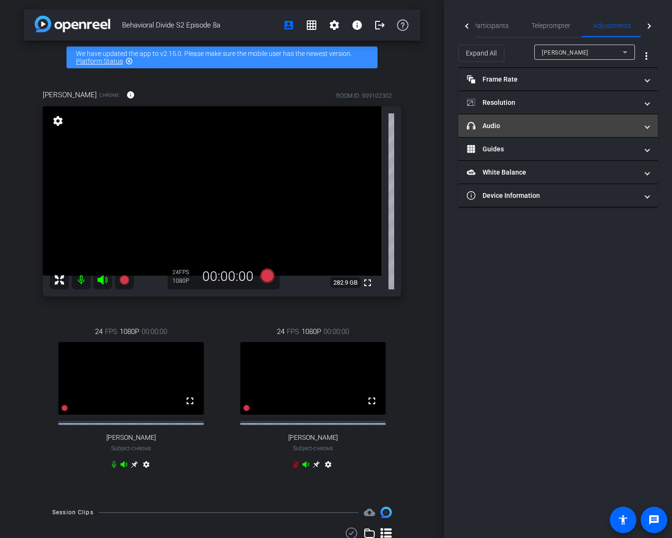
click at [640, 123] on span "headphone icon Audio" at bounding box center [556, 126] width 179 height 10
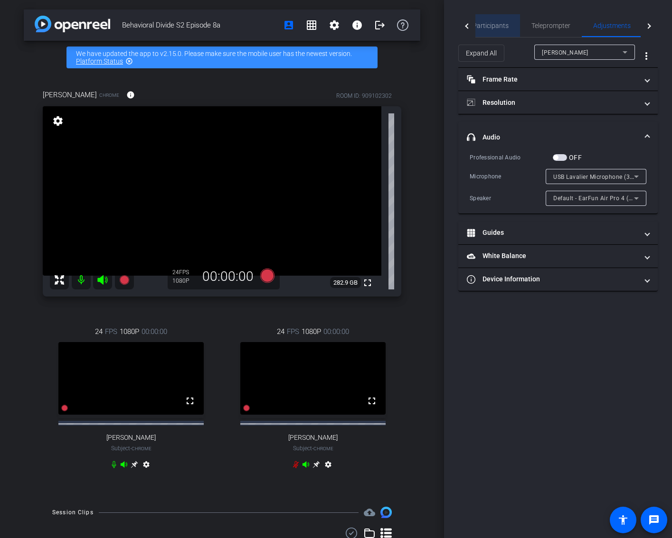
click at [496, 25] on span "Participants" at bounding box center [490, 25] width 36 height 7
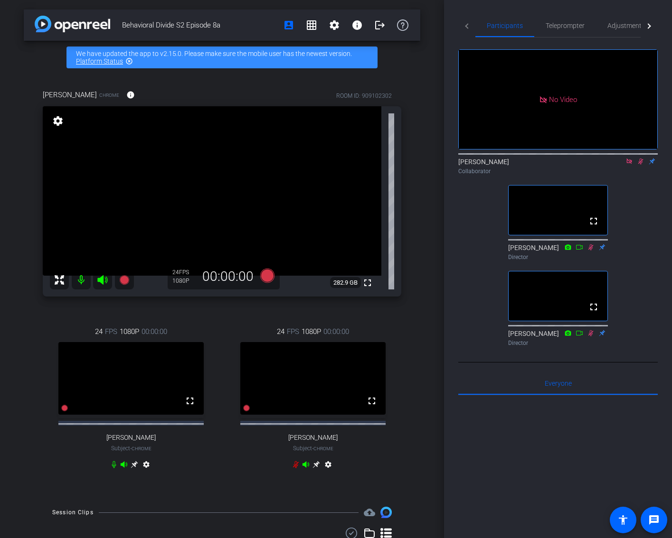
click at [641, 159] on icon at bounding box center [640, 162] width 5 height 6
click at [640, 158] on icon at bounding box center [641, 161] width 8 height 7
click at [640, 159] on icon at bounding box center [640, 162] width 5 height 6
click at [640, 158] on icon at bounding box center [641, 161] width 8 height 7
click at [640, 159] on icon at bounding box center [640, 162] width 5 height 6
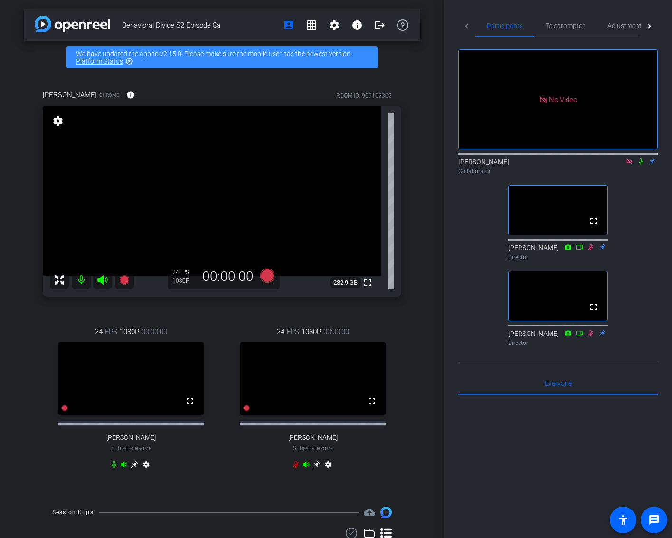
click at [640, 158] on icon at bounding box center [641, 161] width 8 height 7
click at [636, 153] on div "No Video [PERSON_NAME] Collaborator fullscreen [PERSON_NAME] Director fullscree…" at bounding box center [557, 194] width 199 height 313
click at [628, 158] on icon at bounding box center [629, 161] width 8 height 7
click at [628, 135] on video at bounding box center [558, 99] width 198 height 99
click at [619, 165] on icon at bounding box center [618, 161] width 8 height 7
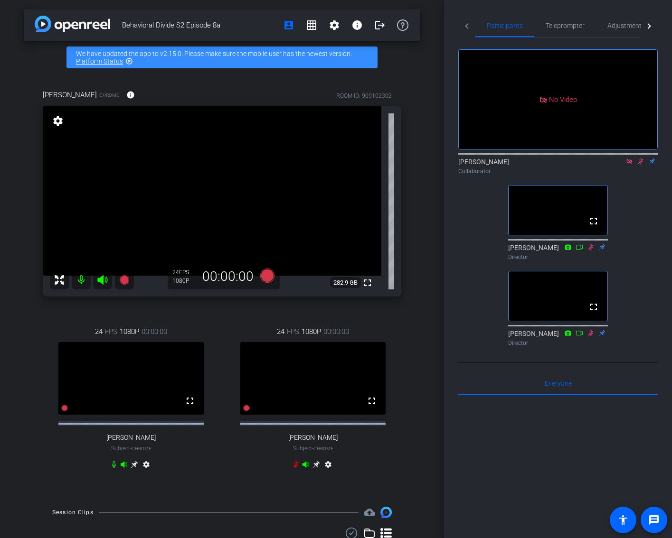
click at [638, 165] on icon at bounding box center [641, 161] width 8 height 7
click at [639, 165] on icon at bounding box center [641, 161] width 8 height 7
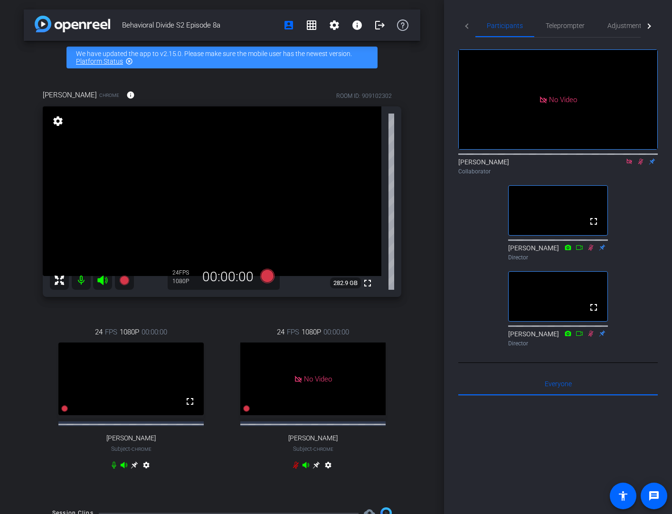
click at [641, 179] on div "Ky Miller Collaborator" at bounding box center [557, 164] width 199 height 29
click at [630, 164] on icon at bounding box center [628, 161] width 5 height 5
click at [471, 141] on mat-icon "settings" at bounding box center [469, 135] width 11 height 11
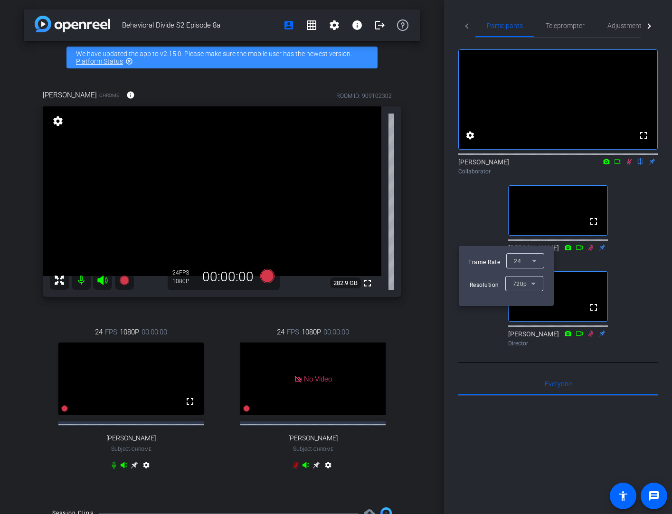
click at [471, 235] on div at bounding box center [336, 257] width 672 height 514
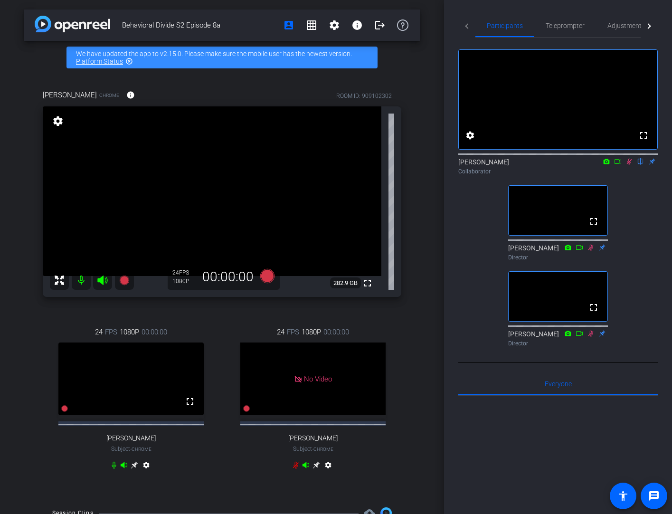
click at [616, 165] on icon at bounding box center [618, 161] width 8 height 7
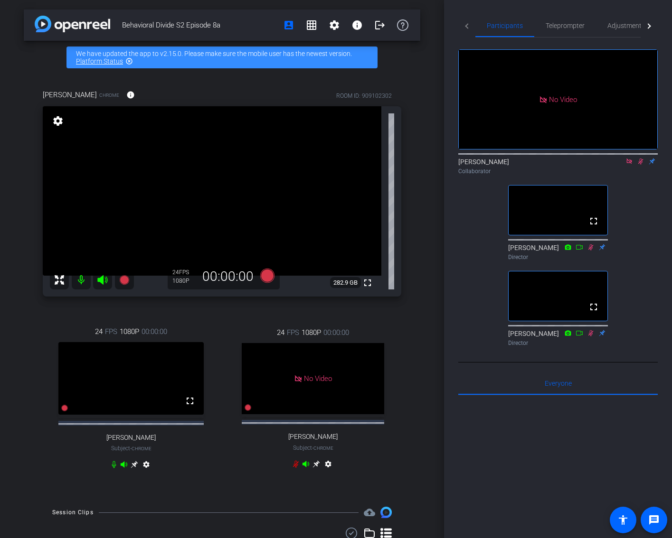
click at [629, 165] on icon at bounding box center [629, 161] width 8 height 7
click at [467, 141] on mat-icon "settings" at bounding box center [469, 135] width 11 height 11
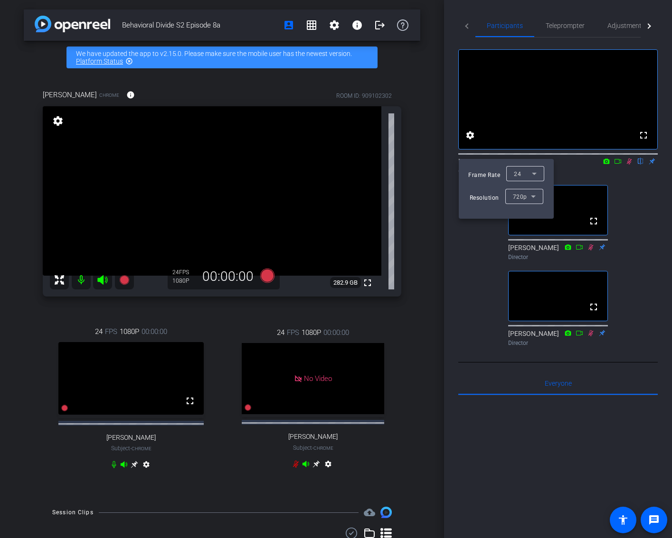
click at [442, 63] on div at bounding box center [336, 269] width 672 height 538
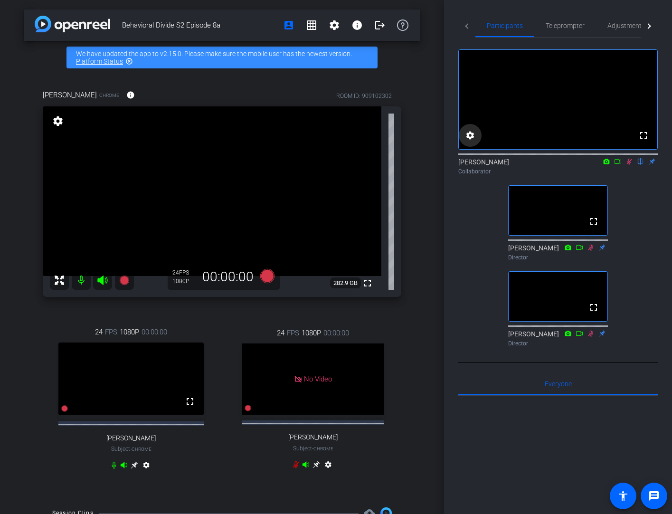
click at [467, 141] on mat-icon "settings" at bounding box center [469, 135] width 11 height 11
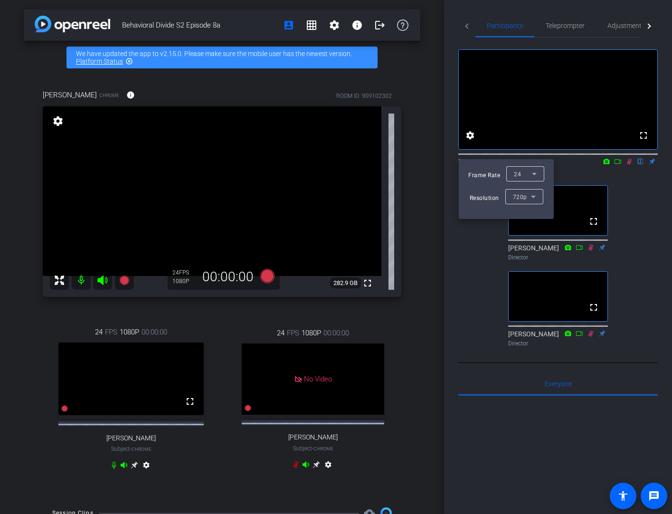
click at [656, 198] on div at bounding box center [336, 257] width 672 height 514
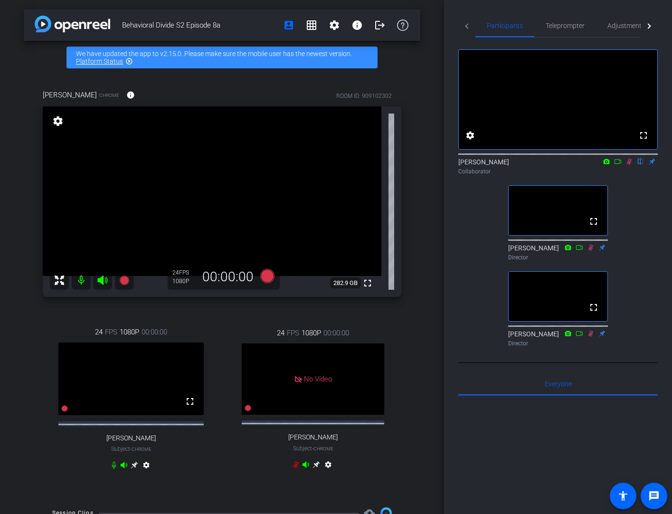
click at [619, 165] on icon at bounding box center [618, 161] width 8 height 7
click at [639, 165] on icon at bounding box center [641, 161] width 8 height 7
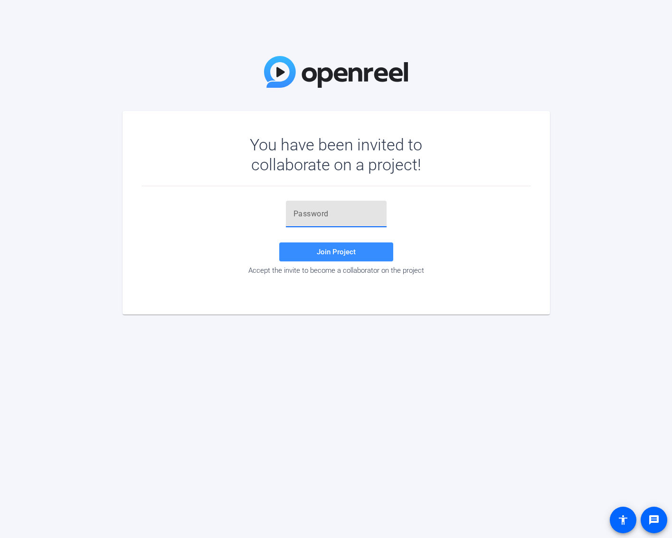
click at [319, 211] on input "text" at bounding box center [335, 213] width 85 height 11
paste input "M0LzmX"
type input "M0LzmX"
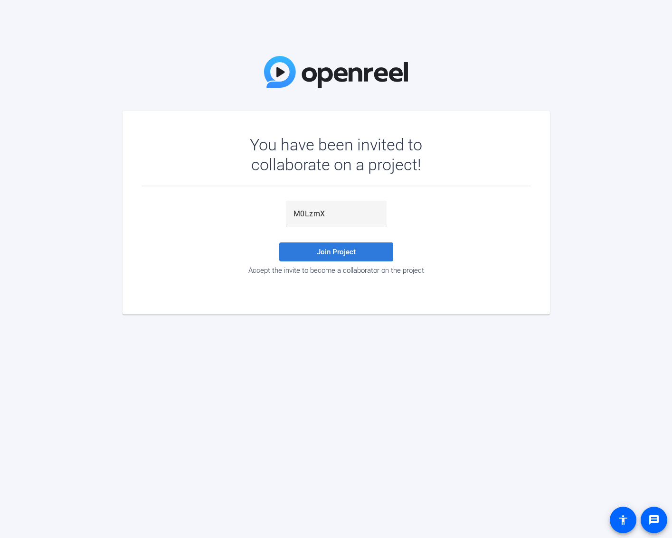
click at [317, 254] on span "Join Project" at bounding box center [336, 252] width 39 height 9
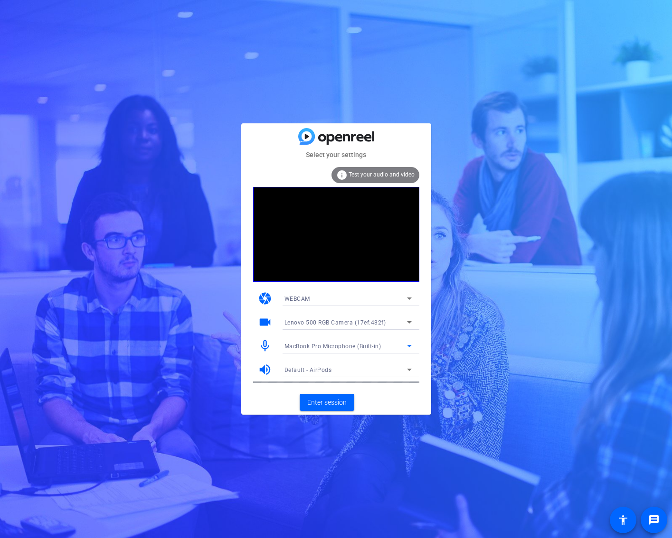
click at [364, 346] on span "MacBook Pro Microphone (Built-in)" at bounding box center [332, 346] width 97 height 7
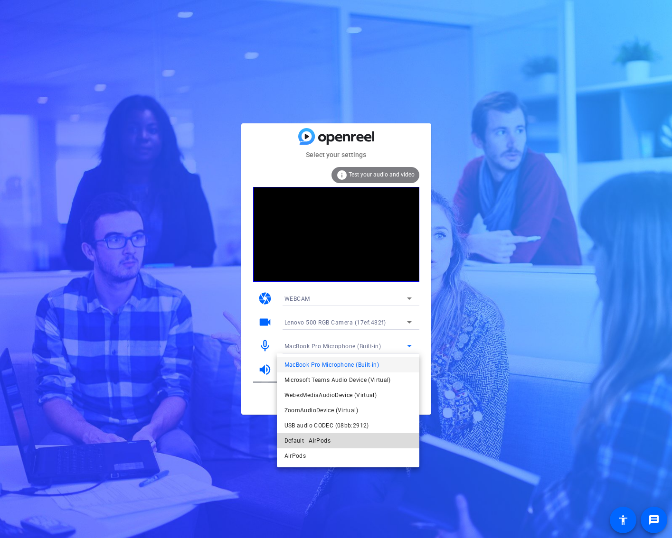
click at [343, 440] on mat-option "Default - AirPods" at bounding box center [348, 440] width 142 height 15
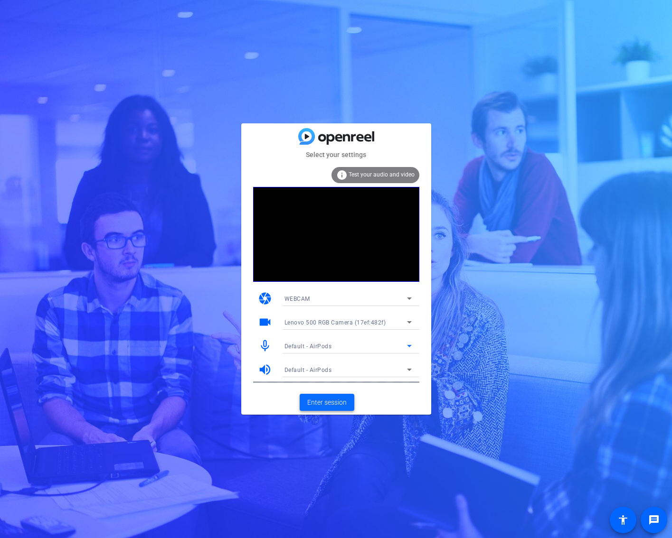
click at [325, 400] on span "Enter session" at bounding box center [326, 403] width 39 height 10
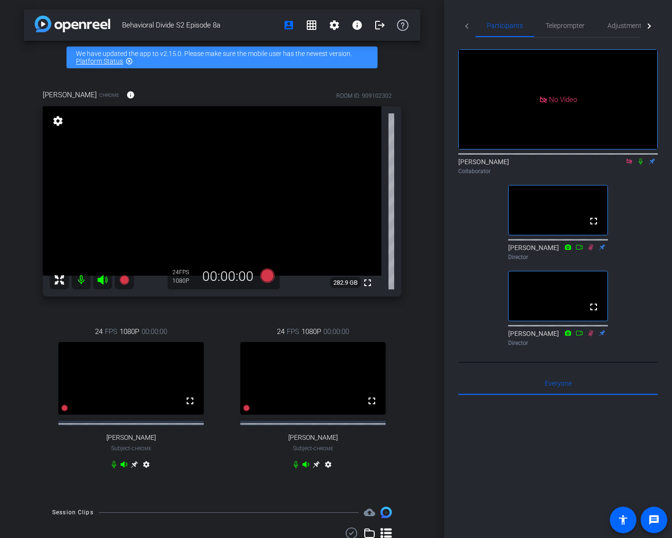
click at [645, 206] on div "No Video [PERSON_NAME] Collaborator fullscreen [PERSON_NAME] Director fullscree…" at bounding box center [557, 194] width 199 height 313
click at [628, 165] on icon at bounding box center [629, 161] width 8 height 7
click at [617, 165] on icon at bounding box center [618, 161] width 8 height 7
click at [640, 165] on icon at bounding box center [640, 162] width 5 height 6
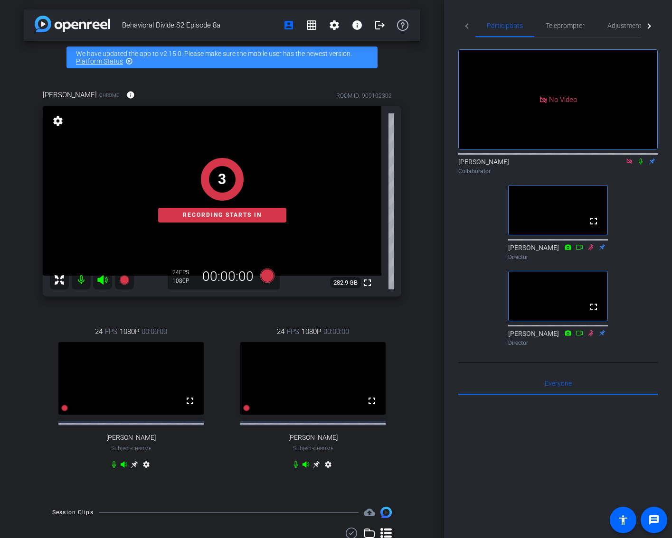
click at [641, 165] on icon at bounding box center [641, 162] width 4 height 6
click at [641, 165] on icon at bounding box center [640, 162] width 5 height 6
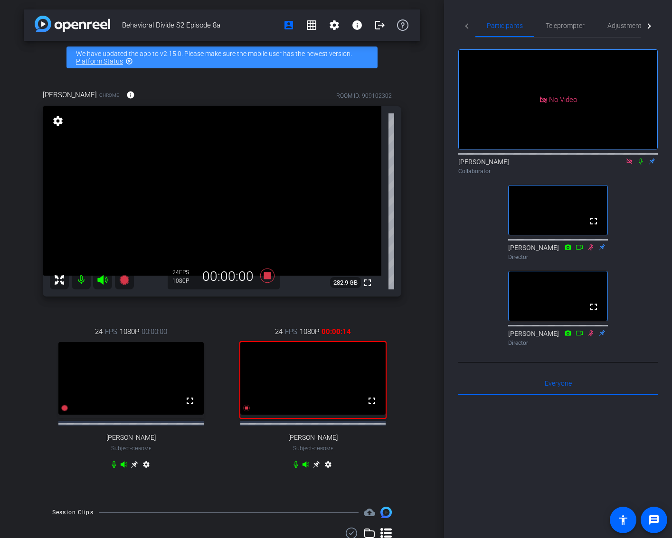
click at [641, 165] on icon at bounding box center [641, 161] width 8 height 7
click at [646, 210] on div "No Video [PERSON_NAME] Collaborator fullscreen [PERSON_NAME] Director fullscree…" at bounding box center [557, 194] width 199 height 313
click at [626, 164] on icon at bounding box center [628, 161] width 5 height 5
click at [617, 165] on icon at bounding box center [618, 161] width 8 height 7
click at [628, 165] on icon at bounding box center [629, 161] width 8 height 7
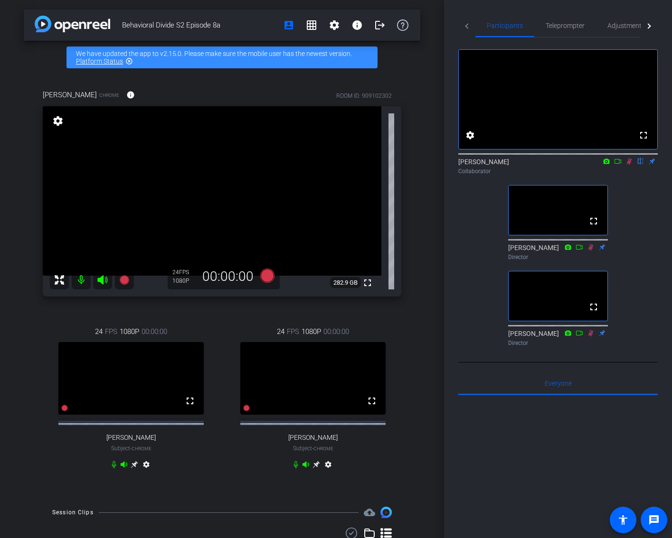
click at [636, 165] on mat-icon "flip" at bounding box center [640, 161] width 11 height 9
click at [637, 165] on mat-icon "flip" at bounding box center [640, 161] width 11 height 9
click at [630, 165] on icon at bounding box center [629, 161] width 8 height 7
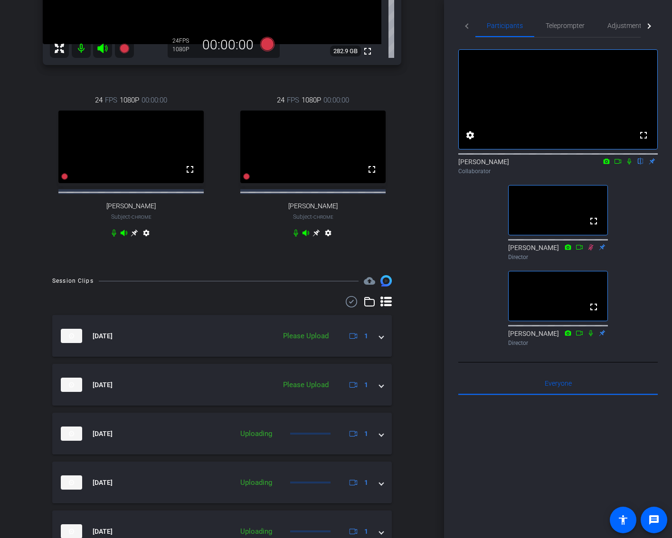
scroll to position [233, 0]
click at [629, 165] on icon at bounding box center [629, 161] width 8 height 7
click at [411, 201] on div "[PERSON_NAME] Chrome info ROOM ID: 909102302 fullscreen settings 282.9 GB 24 FP…" at bounding box center [222, 52] width 396 height 423
click at [640, 176] on div "Collaborator" at bounding box center [557, 171] width 199 height 9
click at [629, 165] on icon at bounding box center [629, 162] width 5 height 6
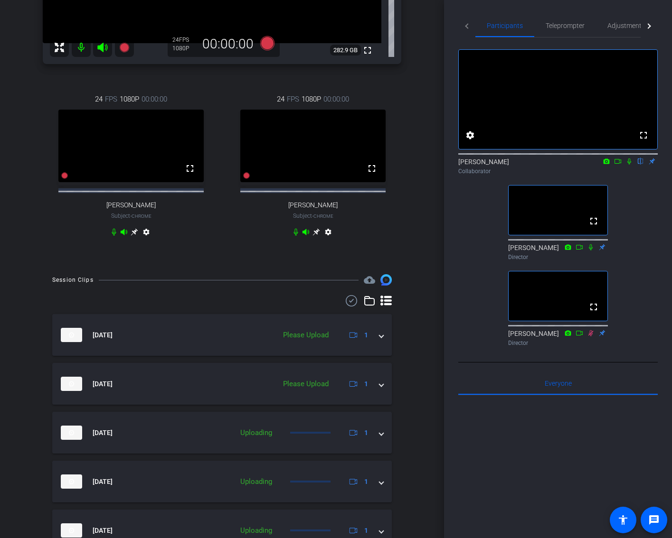
click at [631, 165] on icon at bounding box center [629, 161] width 8 height 7
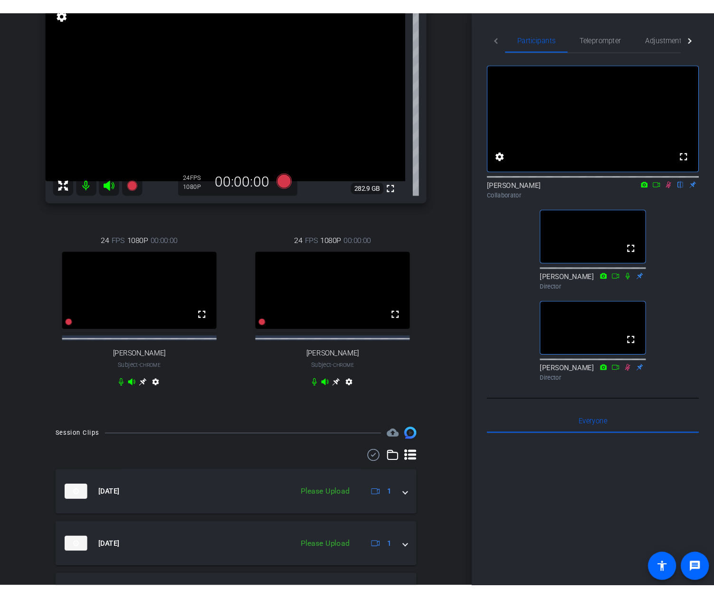
scroll to position [22, 0]
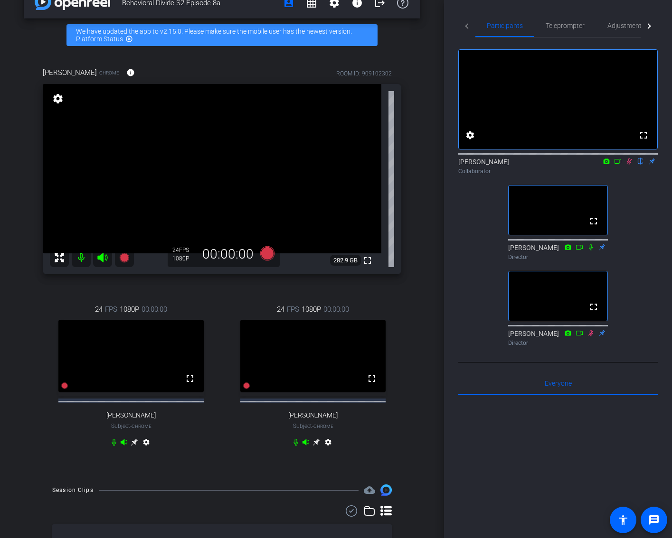
click at [618, 176] on div "Collaborator" at bounding box center [557, 171] width 199 height 9
click at [626, 165] on icon at bounding box center [629, 161] width 8 height 7
click at [627, 176] on div "Collaborator" at bounding box center [557, 171] width 199 height 9
click at [630, 165] on icon at bounding box center [629, 161] width 8 height 7
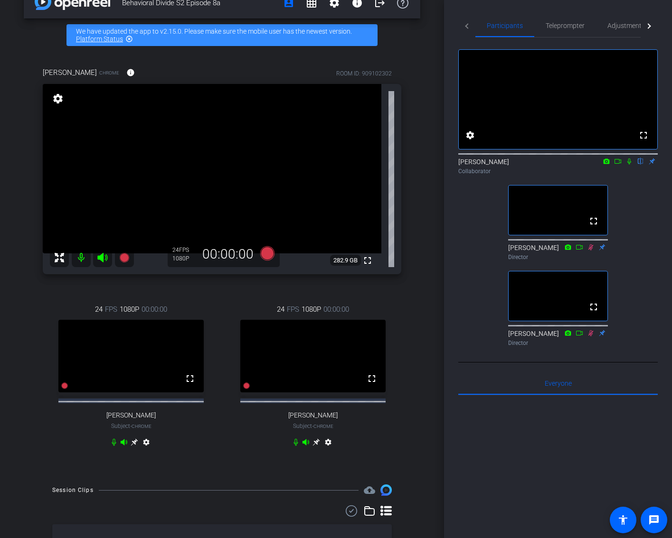
click at [630, 165] on icon at bounding box center [629, 161] width 8 height 7
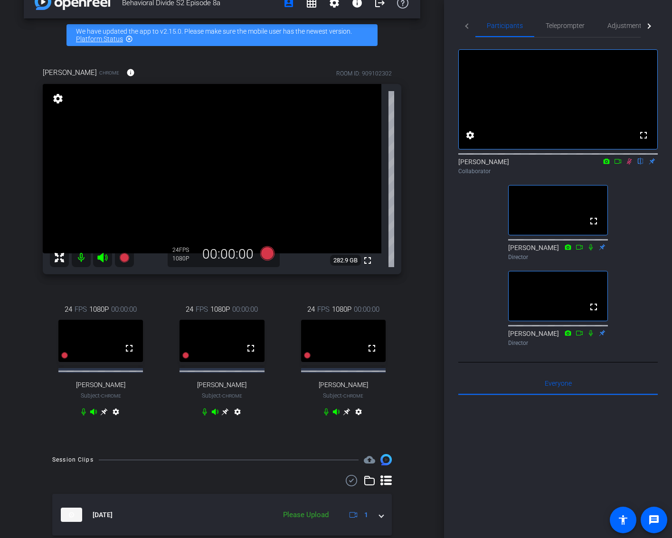
click at [615, 165] on icon at bounding box center [618, 161] width 8 height 7
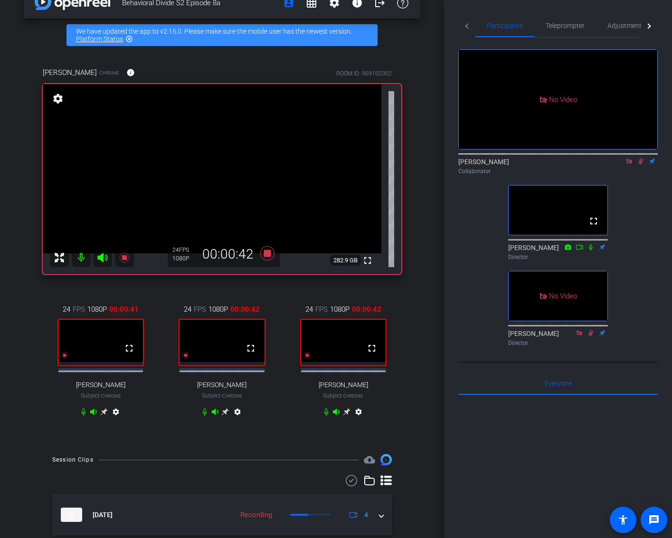
click at [638, 199] on div "No Video [PERSON_NAME] Collaborator fullscreen [PERSON_NAME] Director No Video …" at bounding box center [557, 194] width 199 height 313
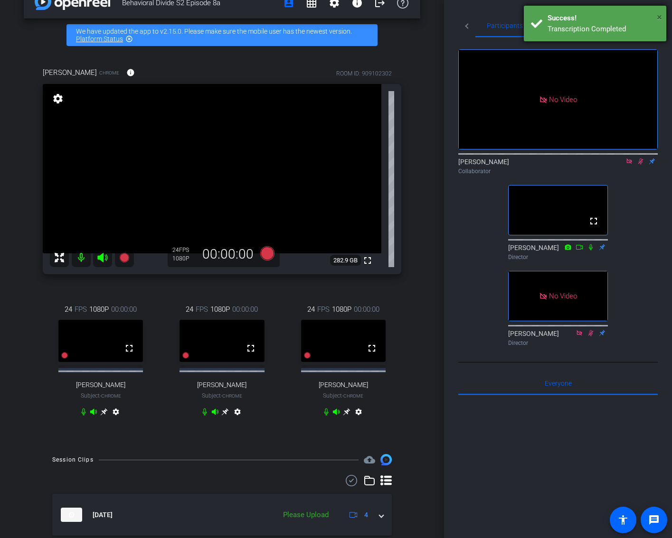
click at [657, 15] on span "×" at bounding box center [659, 16] width 5 height 11
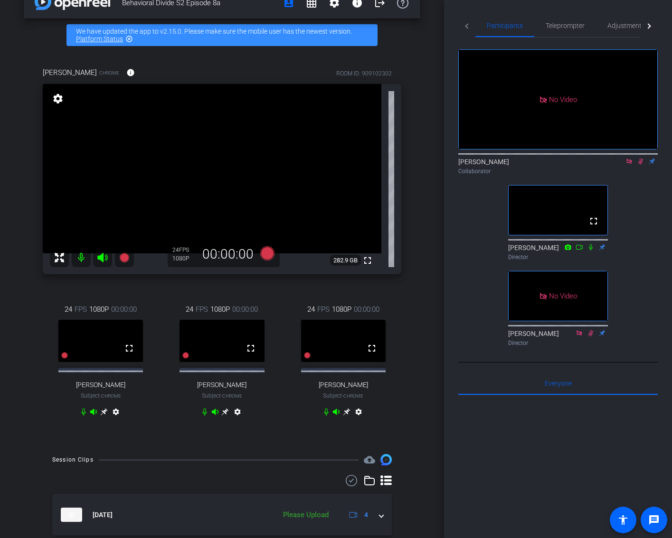
click at [638, 233] on div "No Video [PERSON_NAME] Collaborator fullscreen [PERSON_NAME] Director No Video …" at bounding box center [557, 194] width 199 height 313
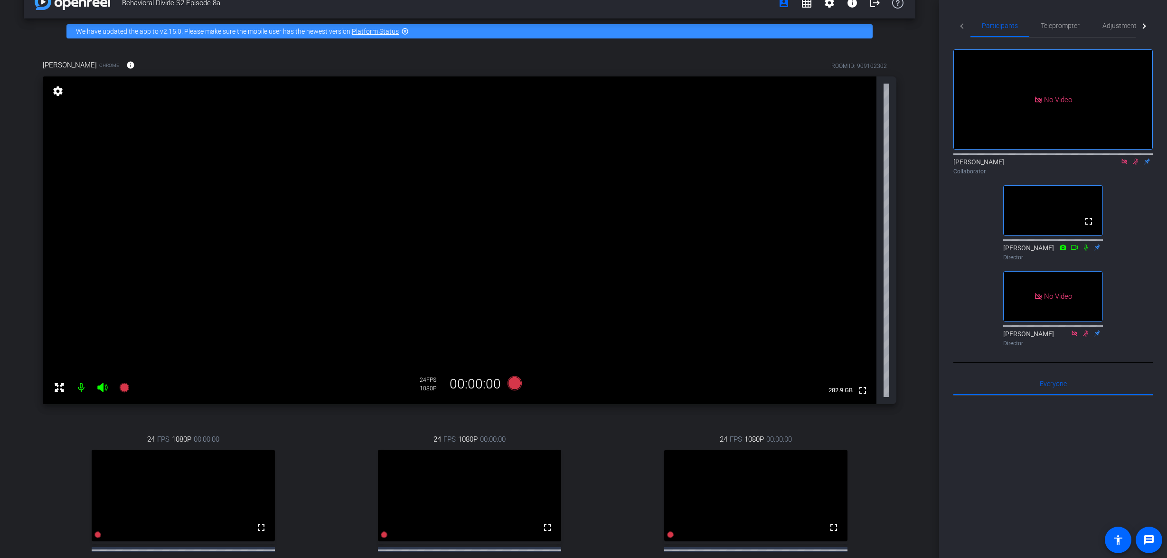
click at [671, 253] on div "No Video [PERSON_NAME] Collaborator fullscreen [PERSON_NAME] Director No Video …" at bounding box center [1052, 194] width 199 height 313
click at [671, 27] on span "Teleprompter" at bounding box center [1060, 25] width 39 height 7
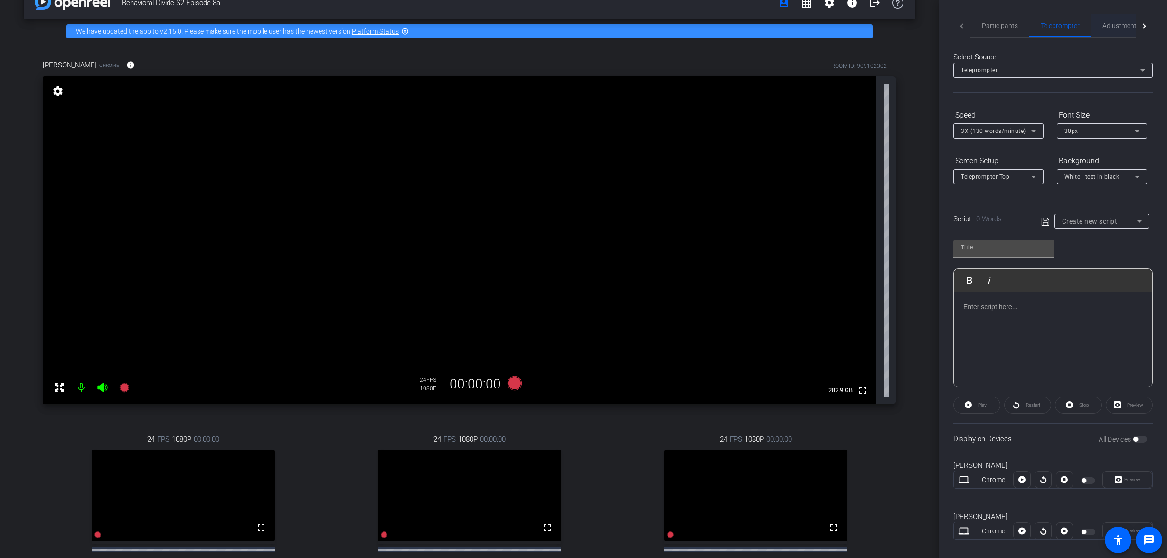
click at [671, 27] on span "Adjustments" at bounding box center [1121, 25] width 38 height 7
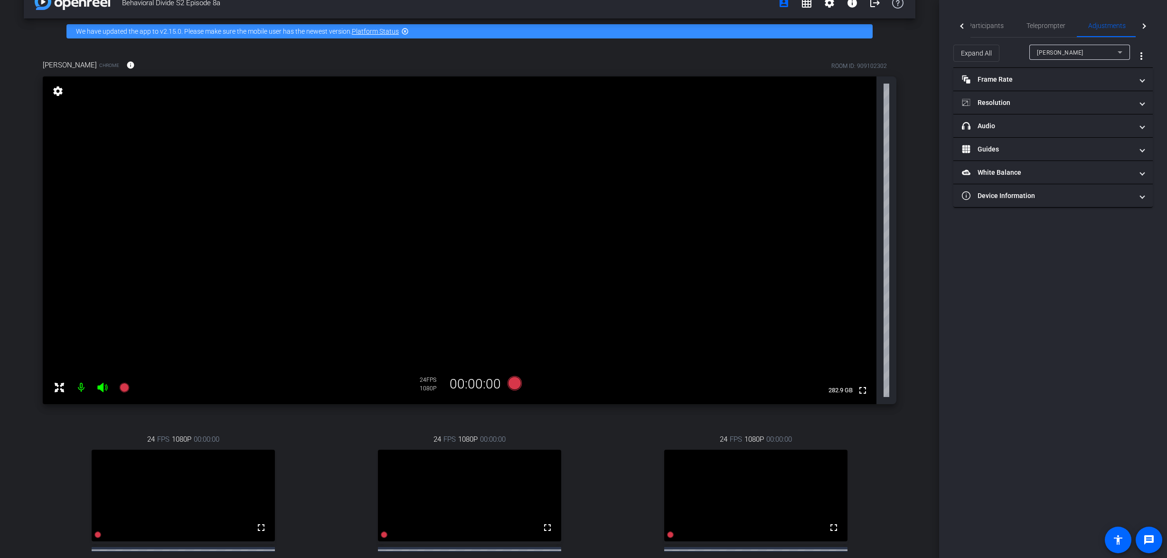
click at [671, 52] on div "[PERSON_NAME]" at bounding box center [1077, 53] width 81 height 12
click at [671, 114] on mat-option "[PERSON_NAME]" at bounding box center [1079, 116] width 101 height 15
click at [671, 125] on mat-panel-title "headphone icon Audio" at bounding box center [1047, 126] width 171 height 10
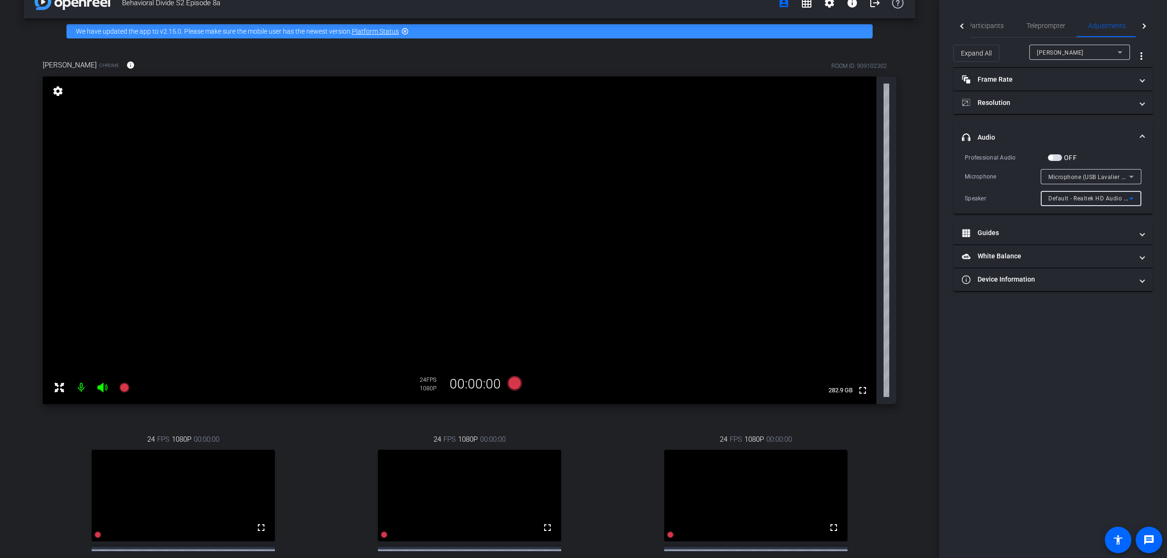
click at [671, 195] on span "Default - Realtek HD Audio 2nd output (Realtek(R) Audio)" at bounding box center [1127, 198] width 158 height 8
click at [671, 181] on div at bounding box center [583, 279] width 1167 height 558
click at [671, 179] on span "Microphone (USB Lavalier Microphone) (31b2:0011)" at bounding box center [1120, 177] width 144 height 8
click at [671, 328] on div at bounding box center [583, 279] width 1167 height 558
click at [671, 53] on icon at bounding box center [1119, 52] width 11 height 11
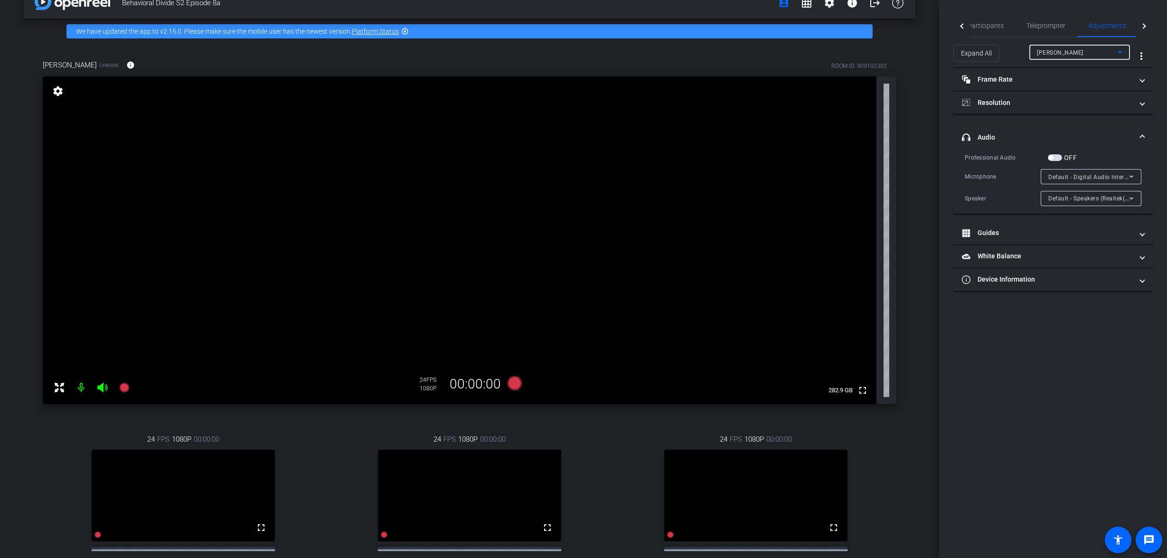
click at [671, 58] on div "[PERSON_NAME]" at bounding box center [1077, 53] width 81 height 12
click at [671, 81] on mat-option "[PERSON_NAME]" at bounding box center [1079, 86] width 101 height 15
click at [671, 53] on div "[PERSON_NAME]" at bounding box center [1077, 53] width 81 height 12
click at [671, 101] on mat-option "[PERSON_NAME]" at bounding box center [1079, 101] width 101 height 15
click at [671, 24] on div at bounding box center [1144, 25] width 17 height 23
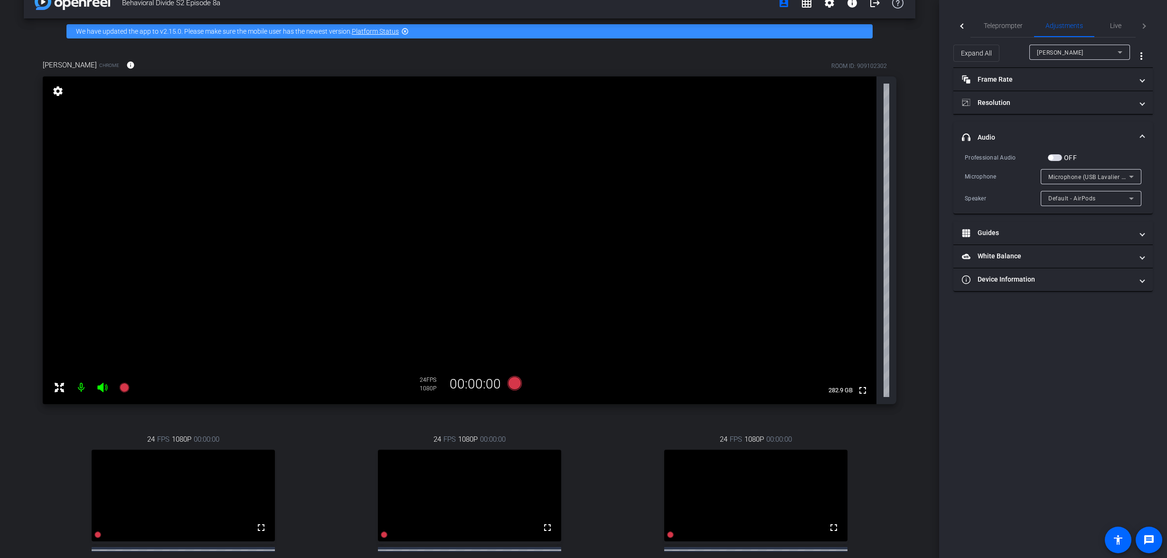
click at [671, 37] on div "Behavioral Divide S2 Episode 8a account_box grid_on settings info logout We hav…" at bounding box center [469, 257] width 939 height 558
click at [671, 26] on div at bounding box center [962, 25] width 5 height 5
click at [671, 29] on div "Behavioral Divide S2 Episode 8a account_box grid_on settings info logout We hav…" at bounding box center [469, 257] width 939 height 558
click at [671, 25] on span "Participants" at bounding box center [998, 25] width 36 height 7
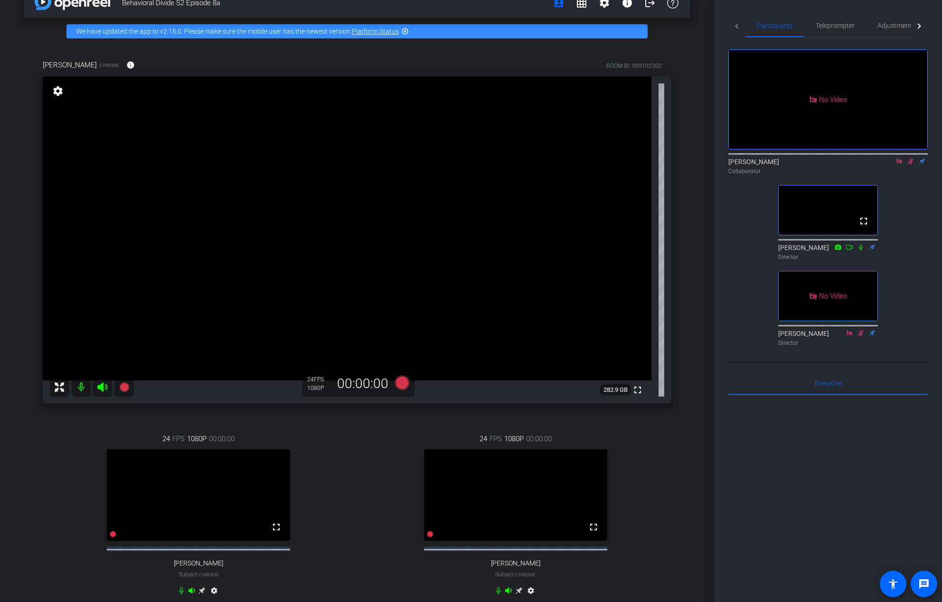
click at [671, 159] on icon at bounding box center [910, 162] width 5 height 6
click at [671, 159] on icon at bounding box center [911, 162] width 4 height 6
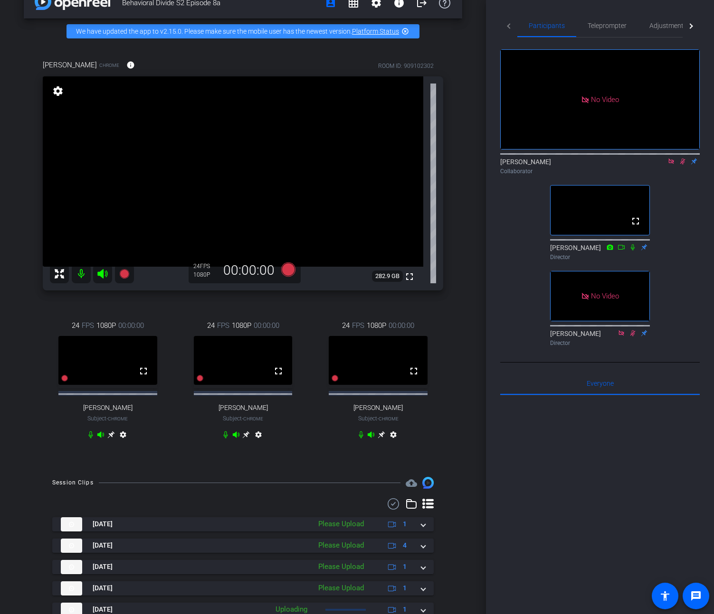
click at [671, 159] on icon at bounding box center [682, 162] width 5 height 6
click at [671, 159] on icon at bounding box center [682, 162] width 4 height 6
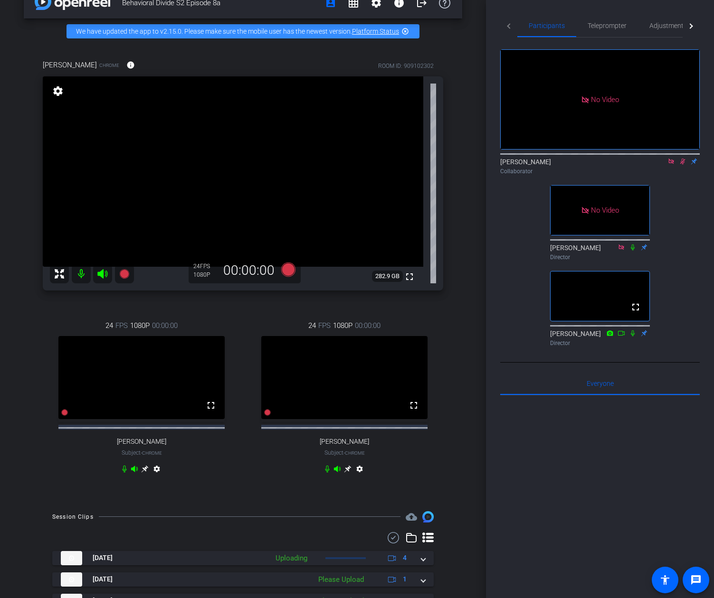
click at [666, 160] on div "No Video [PERSON_NAME] Collaborator No Video [PERSON_NAME] Director fullscreen …" at bounding box center [599, 194] width 199 height 313
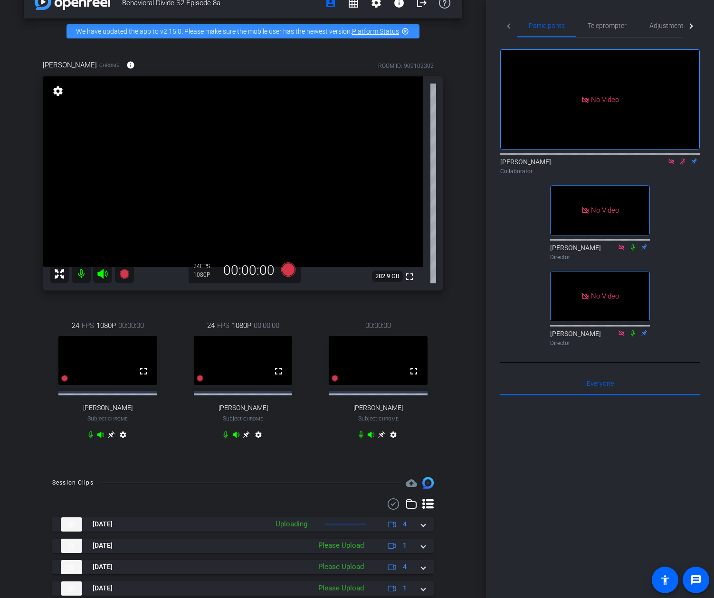
click at [671, 158] on icon at bounding box center [682, 161] width 8 height 7
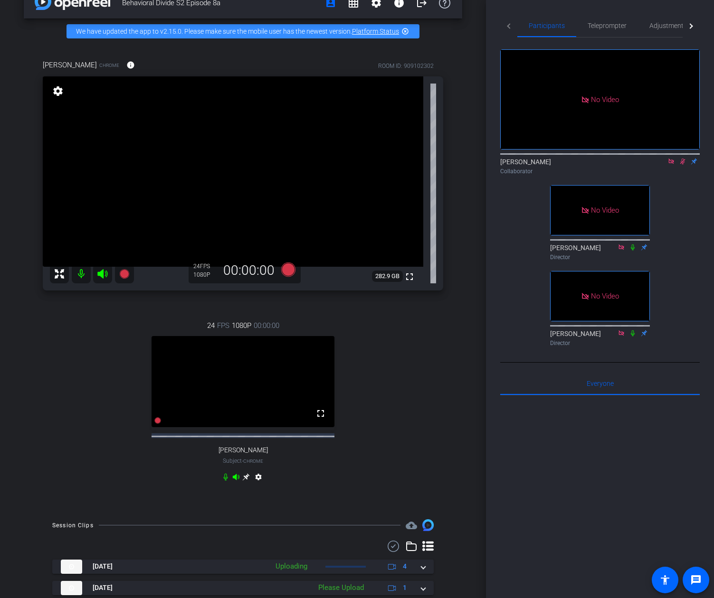
click at [671, 158] on icon at bounding box center [682, 161] width 8 height 7
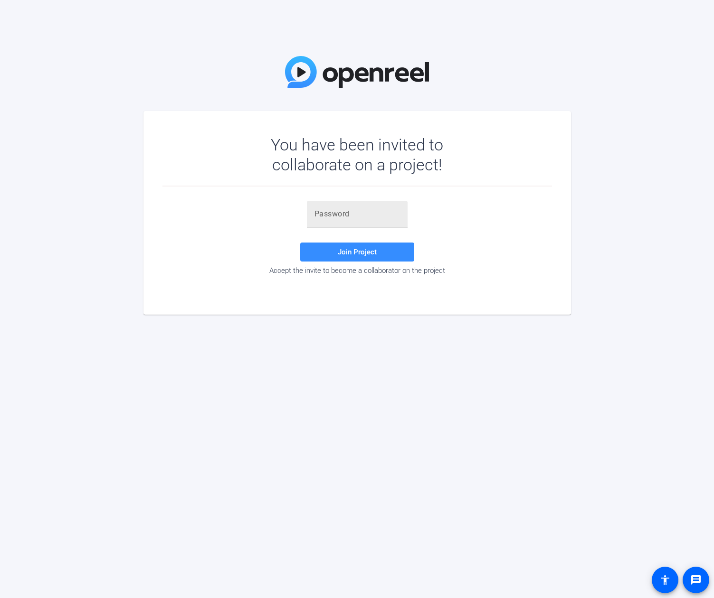
click at [342, 219] on input "text" at bounding box center [356, 213] width 85 height 11
click at [310, 215] on div at bounding box center [357, 214] width 101 height 27
click at [338, 216] on input "text" at bounding box center [356, 213] width 85 height 11
paste input "M0LzmX"
type input "M0LzmX"
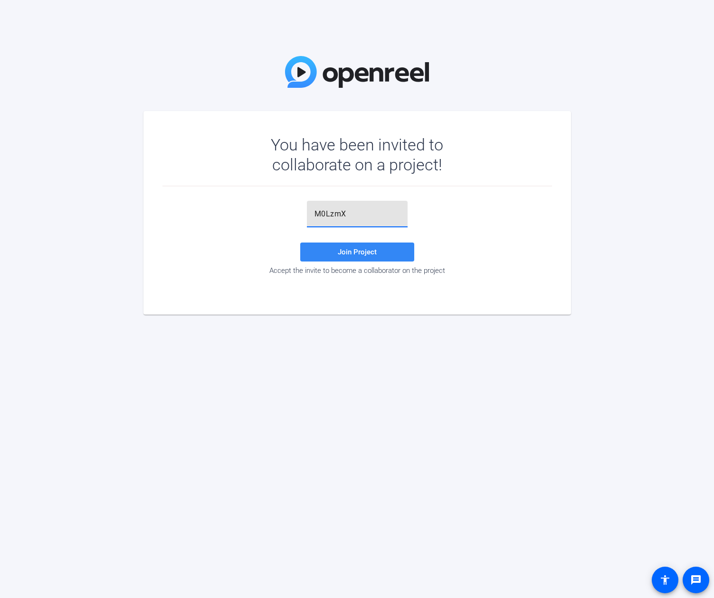
click at [337, 247] on span at bounding box center [357, 252] width 114 height 23
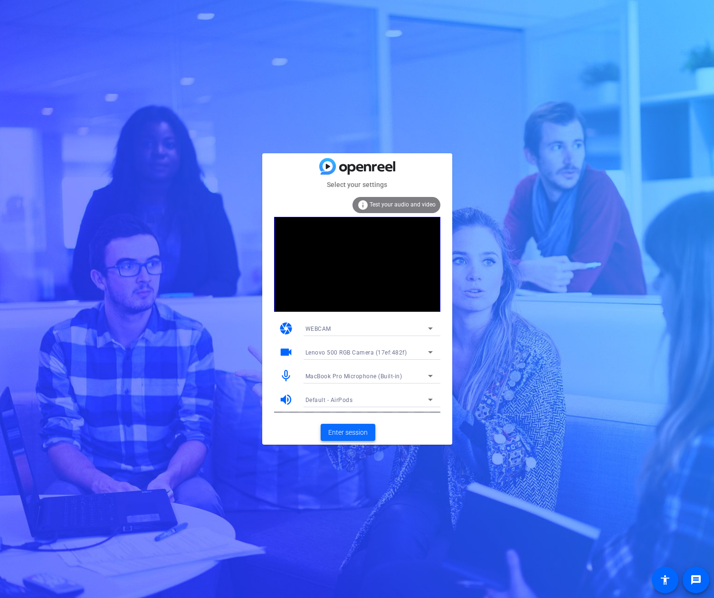
click at [349, 433] on span "Enter session" at bounding box center [347, 433] width 39 height 10
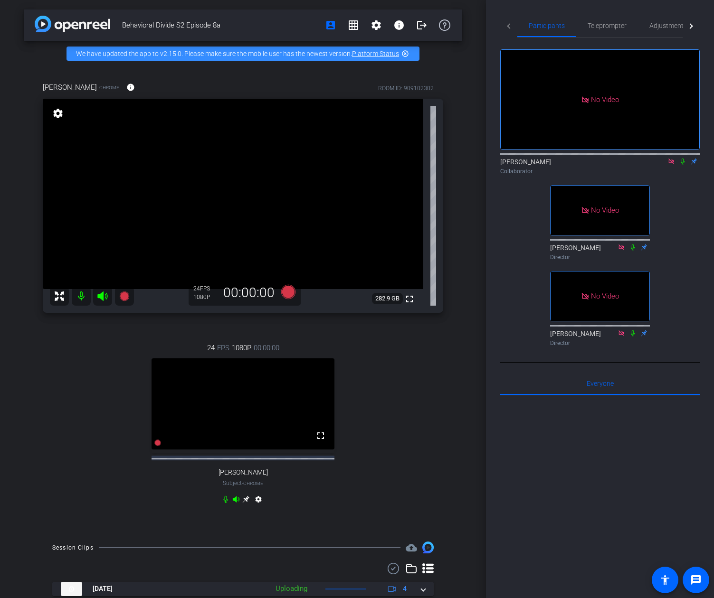
click at [684, 165] on icon at bounding box center [682, 161] width 8 height 7
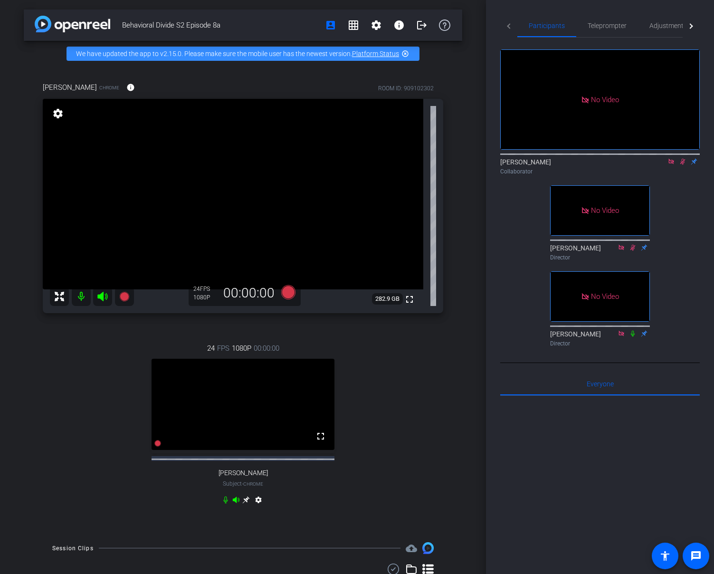
click at [684, 165] on icon at bounding box center [682, 161] width 8 height 7
click at [673, 164] on icon at bounding box center [670, 161] width 5 height 5
click at [671, 165] on icon at bounding box center [671, 162] width 4 height 6
click at [507, 141] on mat-icon "settings" at bounding box center [511, 135] width 11 height 11
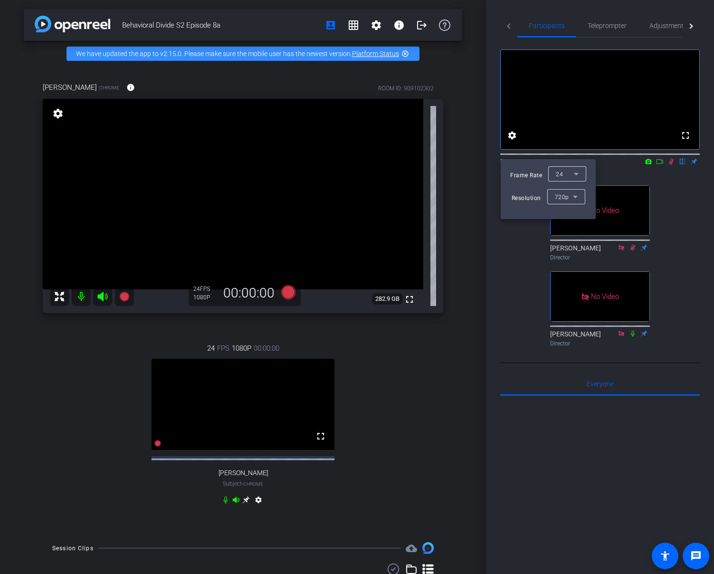
click at [682, 204] on div at bounding box center [357, 287] width 714 height 574
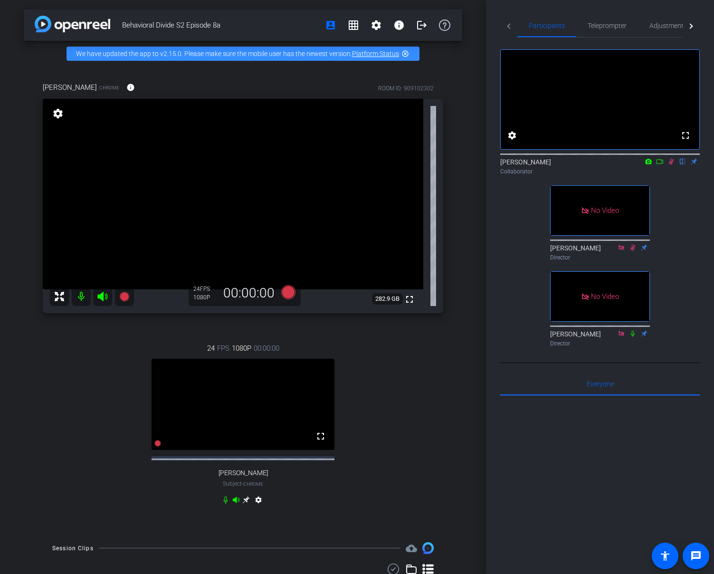
click at [663, 165] on icon at bounding box center [660, 161] width 8 height 7
click at [456, 81] on div "Hal Hershfield Chrome info ROOM ID: 909102302 fullscreen settings 282.9 GB 24 F…" at bounding box center [243, 299] width 438 height 466
click at [671, 165] on icon at bounding box center [671, 161] width 8 height 7
click at [512, 141] on mat-icon "settings" at bounding box center [511, 135] width 11 height 11
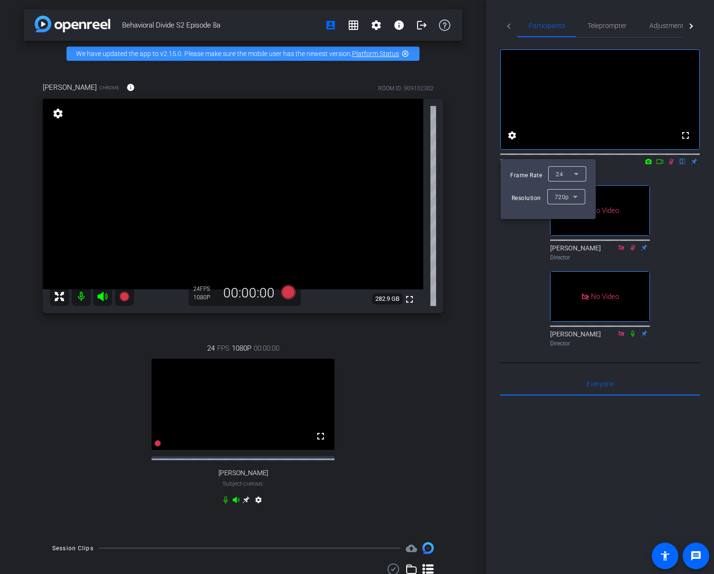
click at [513, 250] on div at bounding box center [357, 287] width 714 height 574
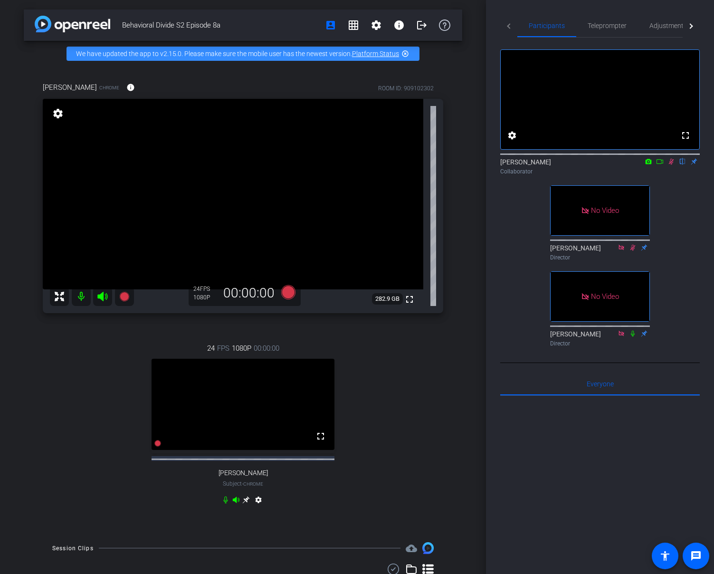
click at [672, 165] on icon at bounding box center [671, 161] width 8 height 7
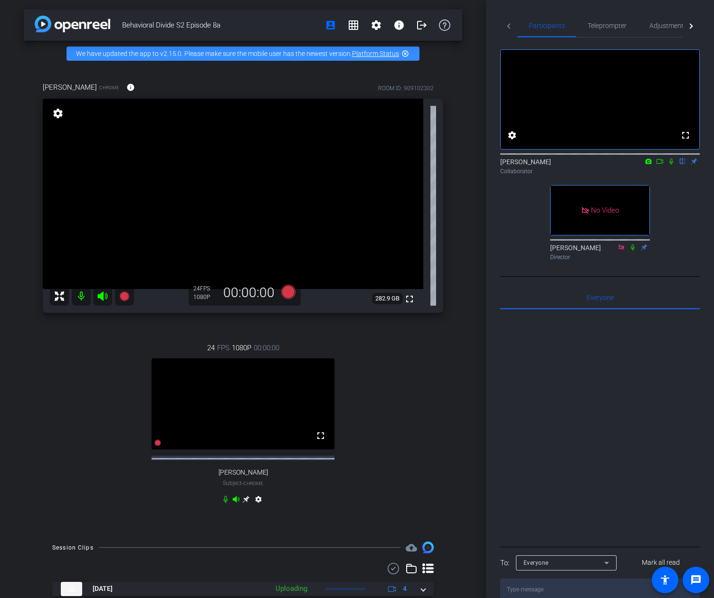
click at [676, 211] on div "fullscreen settings [PERSON_NAME] flip Collaborator No Video [PERSON_NAME] Dire…" at bounding box center [599, 151] width 199 height 227
click at [670, 165] on icon at bounding box center [671, 162] width 4 height 6
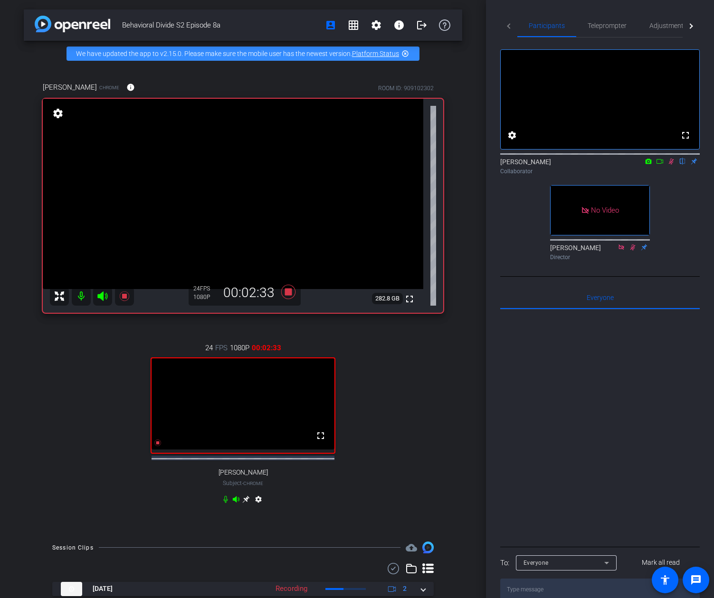
click at [674, 194] on div "fullscreen settings [PERSON_NAME] flip Collaborator No Video [PERSON_NAME] Dire…" at bounding box center [599, 151] width 199 height 227
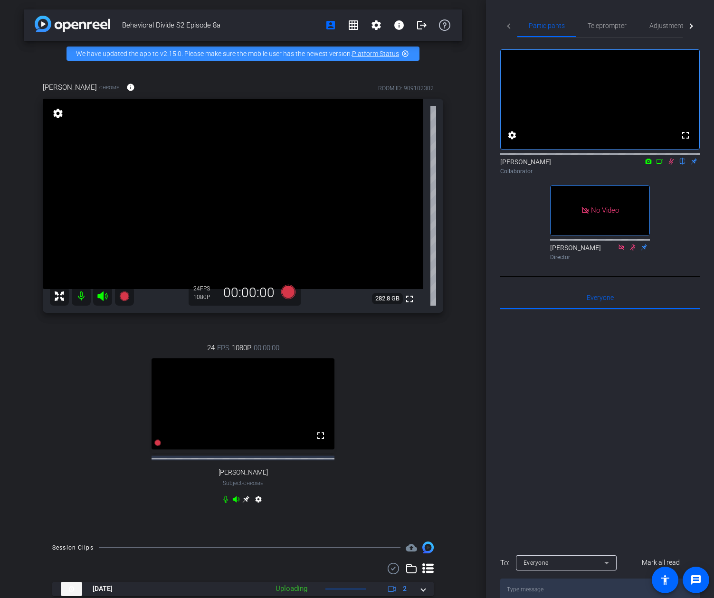
click at [670, 165] on icon at bounding box center [671, 161] width 8 height 7
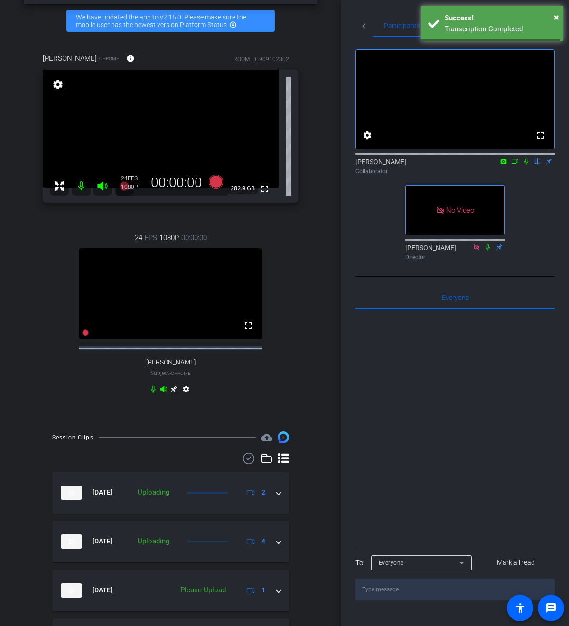
scroll to position [98, 0]
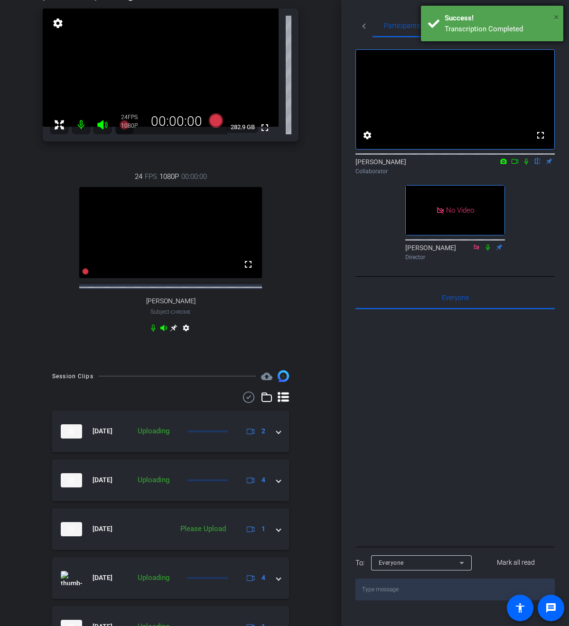
click at [555, 16] on span "×" at bounding box center [556, 16] width 5 height 11
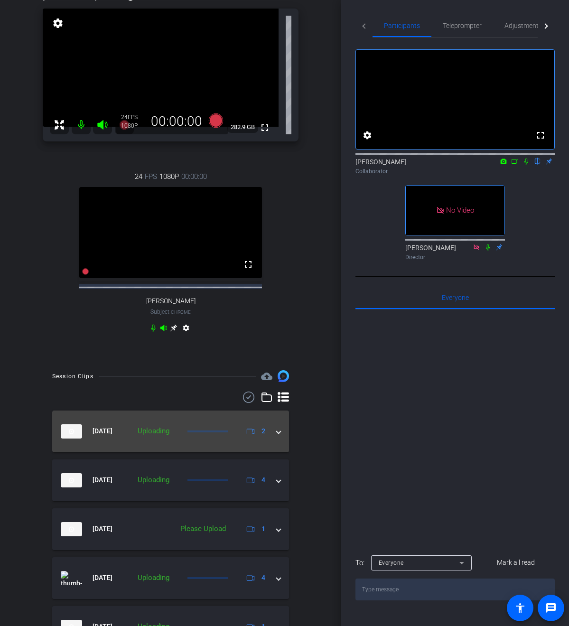
click at [280, 436] on span at bounding box center [279, 431] width 4 height 10
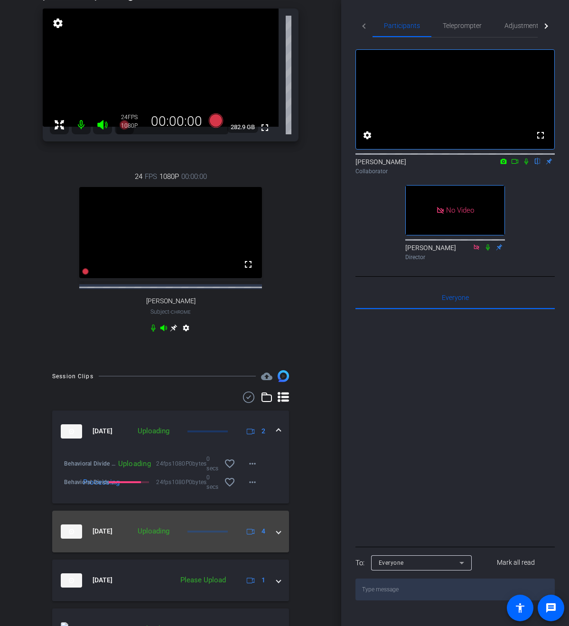
click at [282, 542] on mat-expansion-panel-header "[DATE] Uploading 4" at bounding box center [170, 532] width 237 height 42
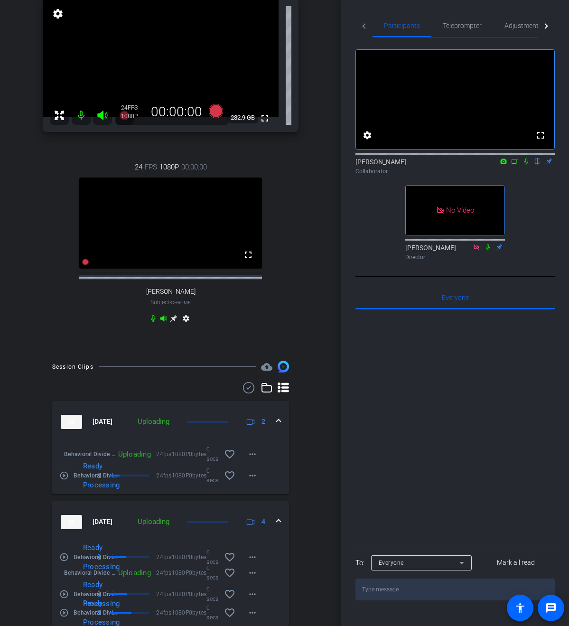
scroll to position [108, 0]
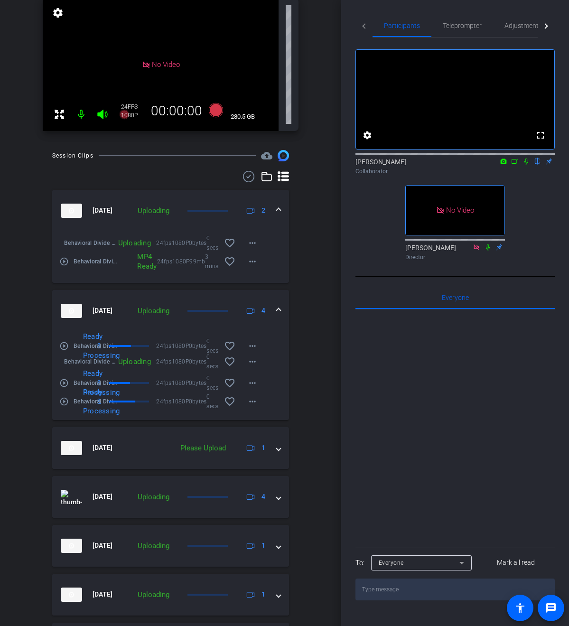
click at [527, 165] on icon at bounding box center [527, 162] width 4 height 6
click at [516, 165] on icon at bounding box center [515, 161] width 8 height 7
click at [537, 165] on icon at bounding box center [538, 161] width 8 height 7
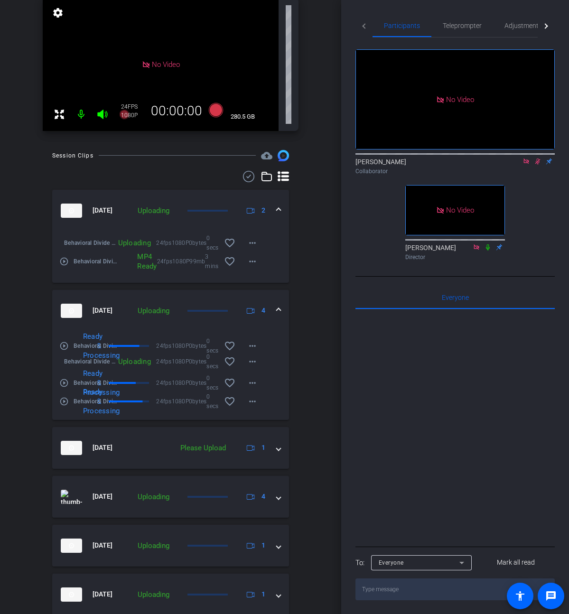
click at [537, 165] on icon at bounding box center [538, 162] width 5 height 6
click at [518, 176] on div "Collaborator" at bounding box center [455, 171] width 199 height 9
click at [523, 165] on icon at bounding box center [527, 161] width 8 height 7
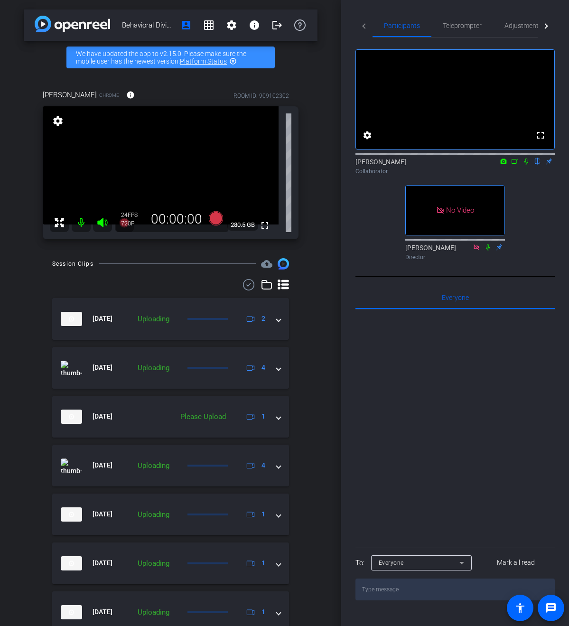
click at [517, 165] on icon at bounding box center [515, 161] width 8 height 7
click at [307, 268] on div "Session Clips cloud_upload [DATE] Uploading 2 [DATE] Uploading 4 [DATE] Please …" at bounding box center [171, 535] width 294 height 555
click at [525, 165] on icon at bounding box center [527, 161] width 8 height 7
click at [536, 226] on div "fullscreen settings [PERSON_NAME] flip Collaborator No Video [PERSON_NAME] Dire…" at bounding box center [455, 151] width 199 height 227
click at [529, 200] on div "fullscreen settings [PERSON_NAME] flip Collaborator No Video [PERSON_NAME] Dire…" at bounding box center [455, 151] width 199 height 227
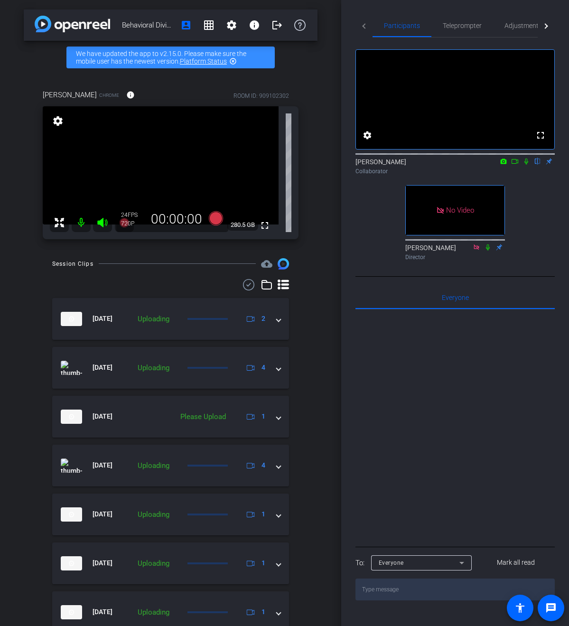
click at [527, 165] on icon at bounding box center [527, 162] width 4 height 6
click at [526, 165] on icon at bounding box center [526, 162] width 5 height 6
